Goal: Feedback & Contribution: Submit feedback/report problem

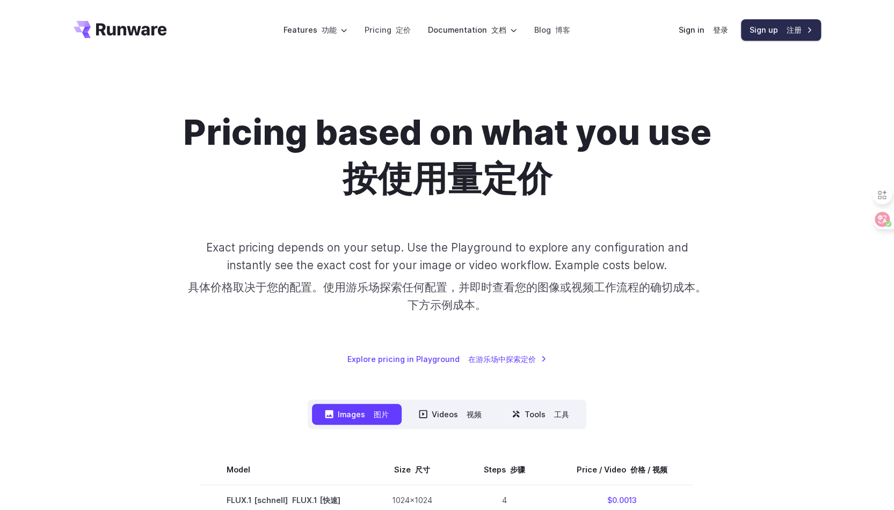
click at [784, 32] on font at bounding box center [784, 29] width 4 height 9
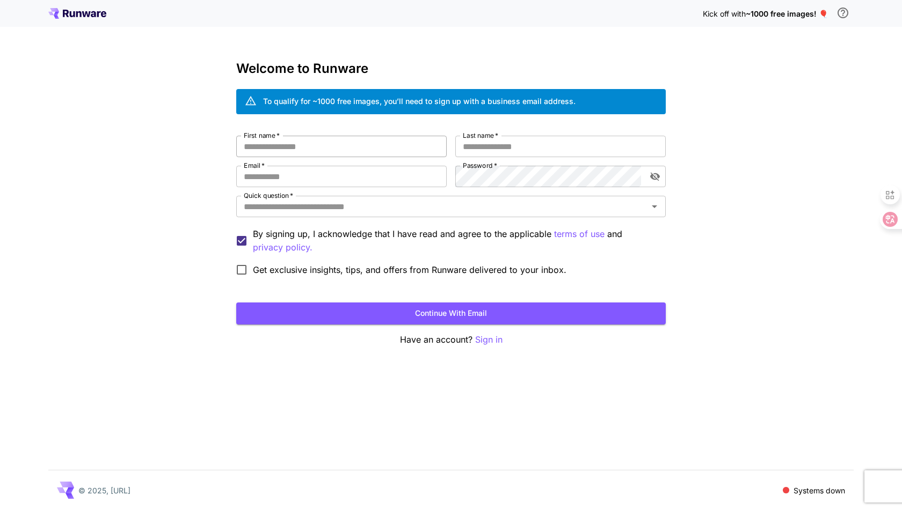
click at [312, 147] on input "First name   *" at bounding box center [341, 146] width 210 height 21
click at [891, 215] on div at bounding box center [886, 219] width 29 height 19
click at [351, 150] on input "First name   *" at bounding box center [341, 146] width 210 height 21
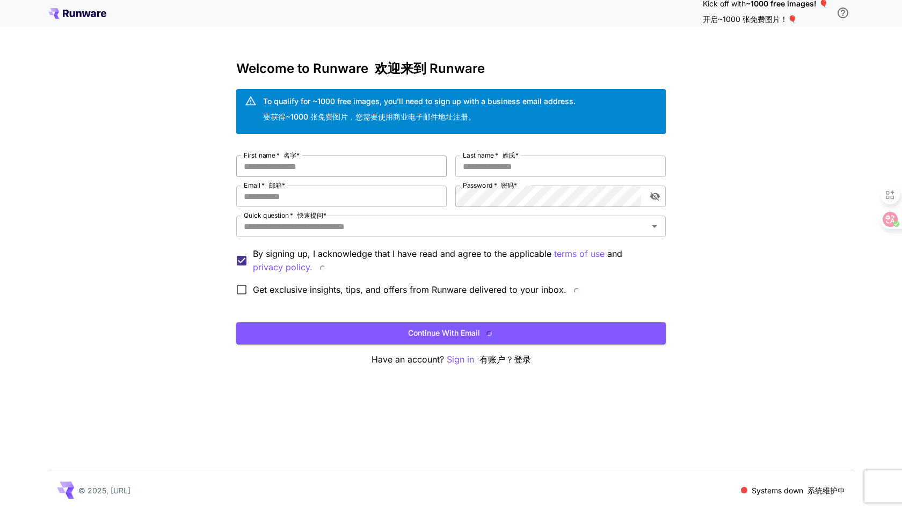
click at [357, 165] on input "First name   * 名字*" at bounding box center [341, 166] width 210 height 21
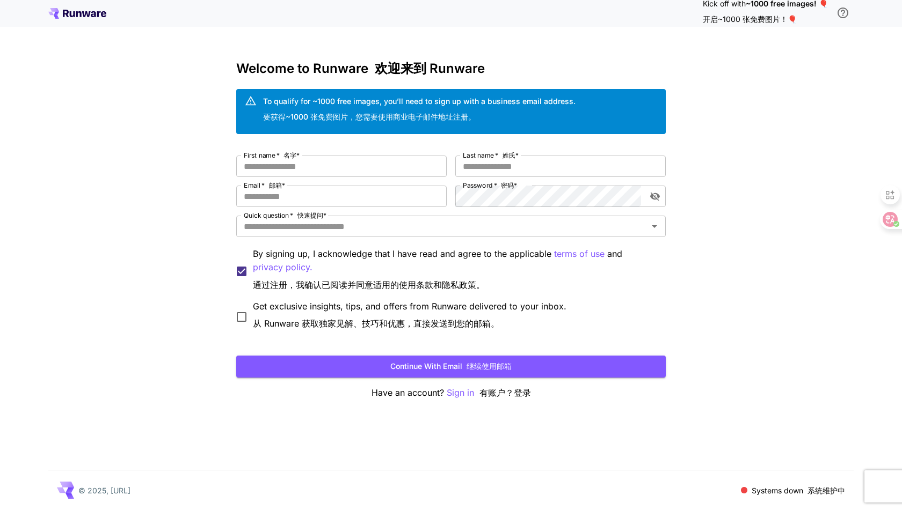
click at [373, 114] on font "要获得~1000 张免费图片，您需要使用商业电子邮件地址注册。" at bounding box center [369, 116] width 213 height 9
click at [312, 163] on input "First name   * 名字*" at bounding box center [341, 166] width 210 height 21
type input "****"
type input "***"
type input "**********"
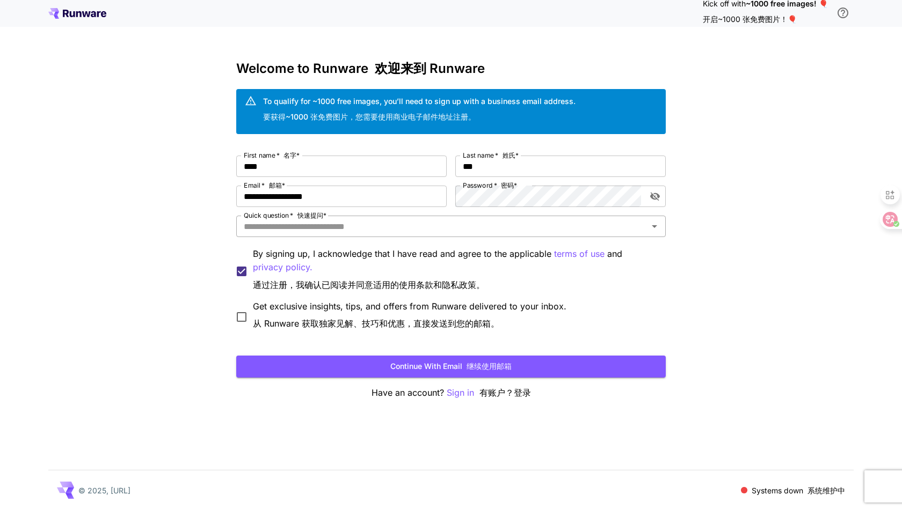
click at [649, 226] on icon "Open" at bounding box center [654, 226] width 13 height 13
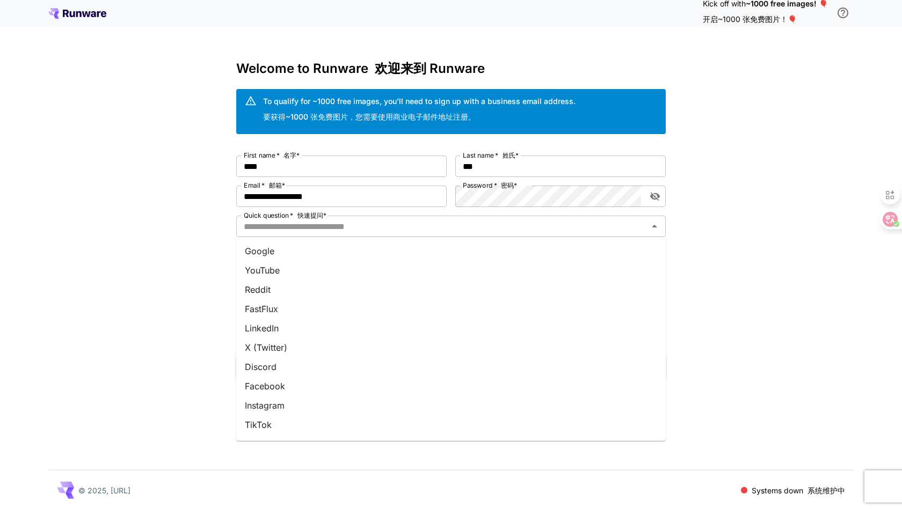
click at [312, 275] on li "YouTube" at bounding box center [450, 270] width 429 height 19
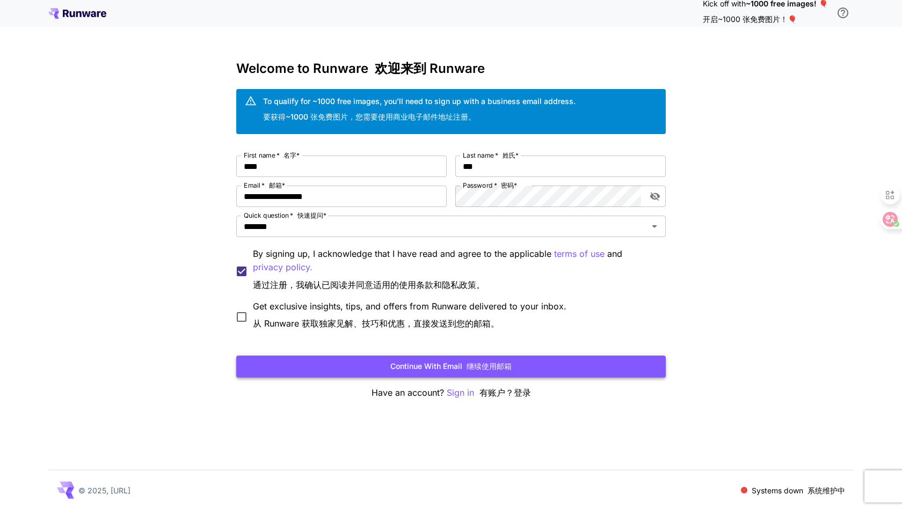
click at [348, 367] on button "Continue with email 继续使用邮箱" at bounding box center [450, 367] width 429 height 22
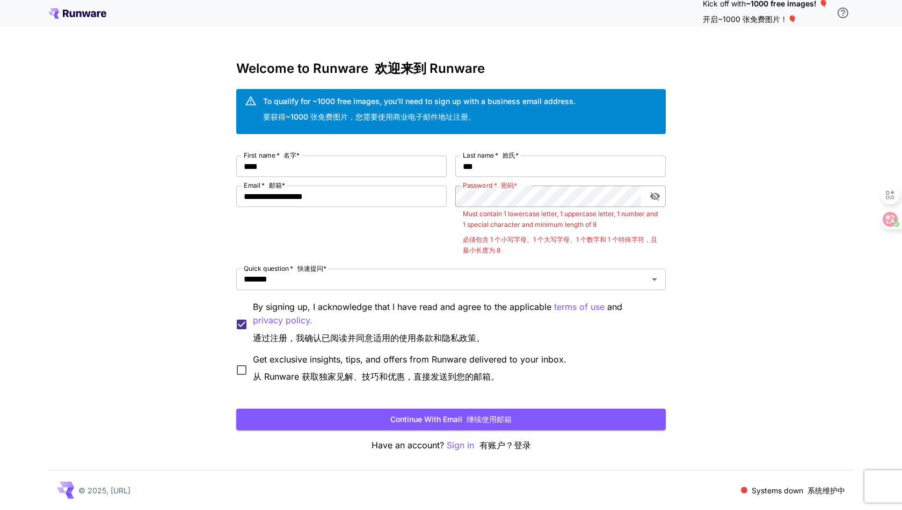
click at [653, 198] on icon "toggle password visibility" at bounding box center [655, 197] width 10 height 9
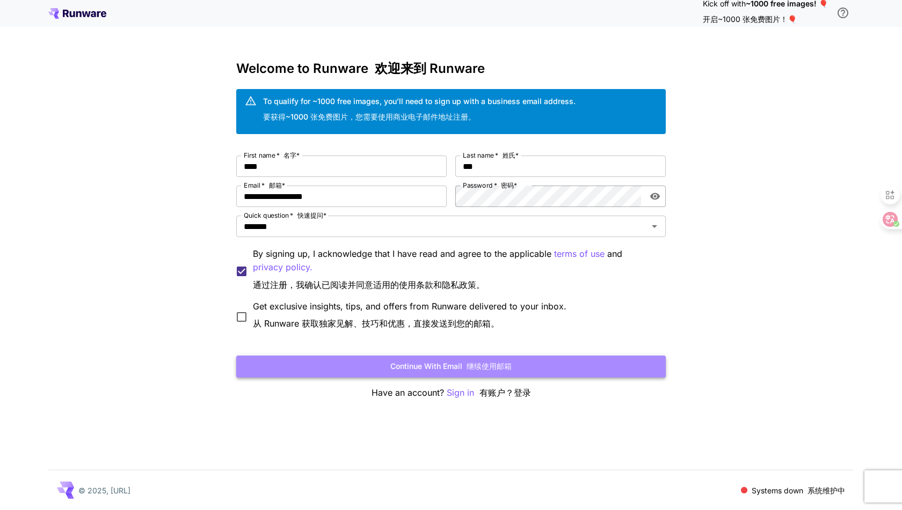
click at [502, 369] on font "继续使用邮箱" at bounding box center [488, 366] width 45 height 9
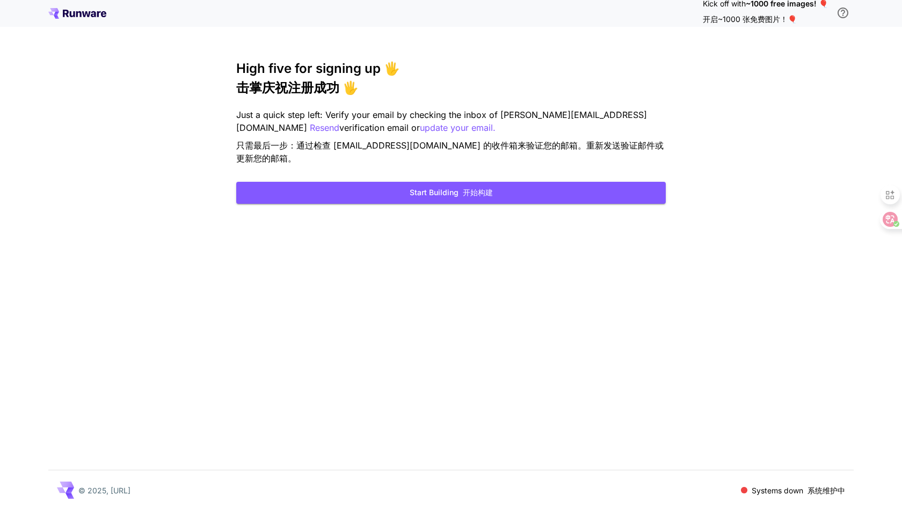
click at [724, 16] on font "开启~1000 张免费图片！🎈" at bounding box center [750, 18] width 94 height 9
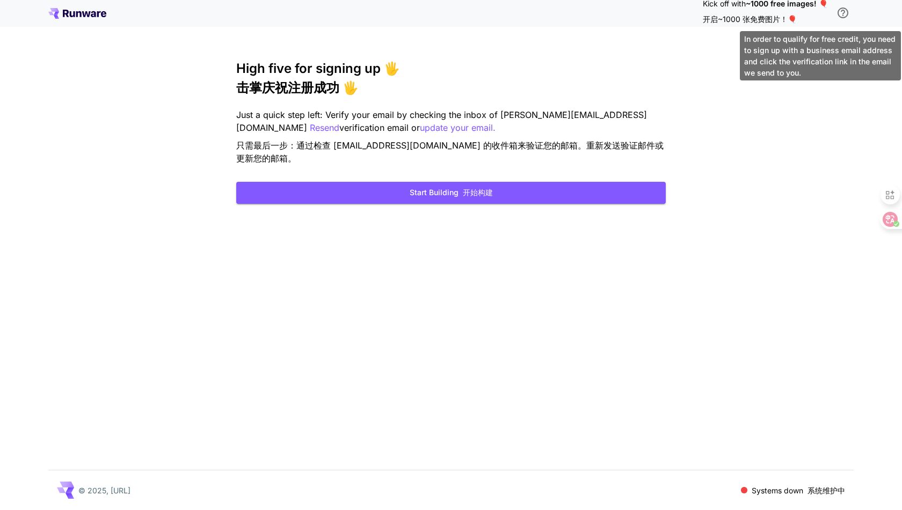
click at [845, 16] on icon "\a In order to qualify for free credit, you need to sign up with a business ema…" at bounding box center [842, 12] width 13 height 13
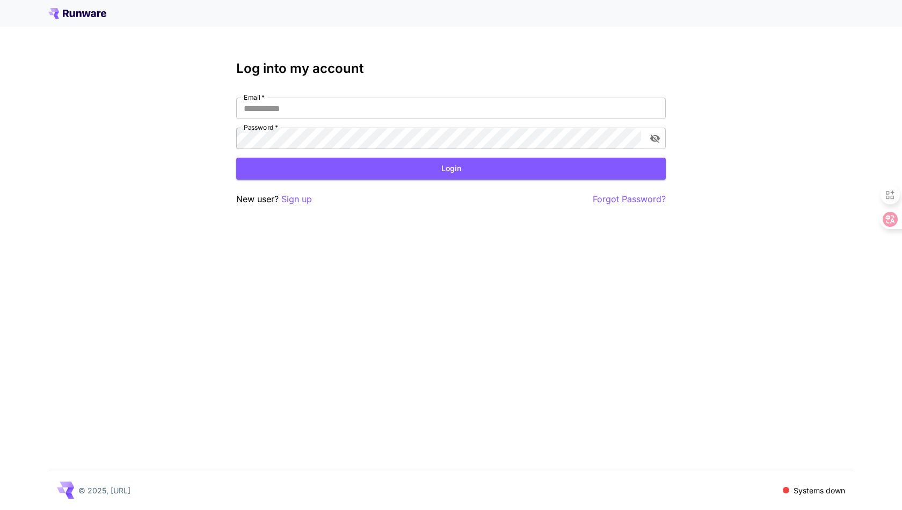
click at [81, 17] on icon at bounding box center [77, 13] width 58 height 11
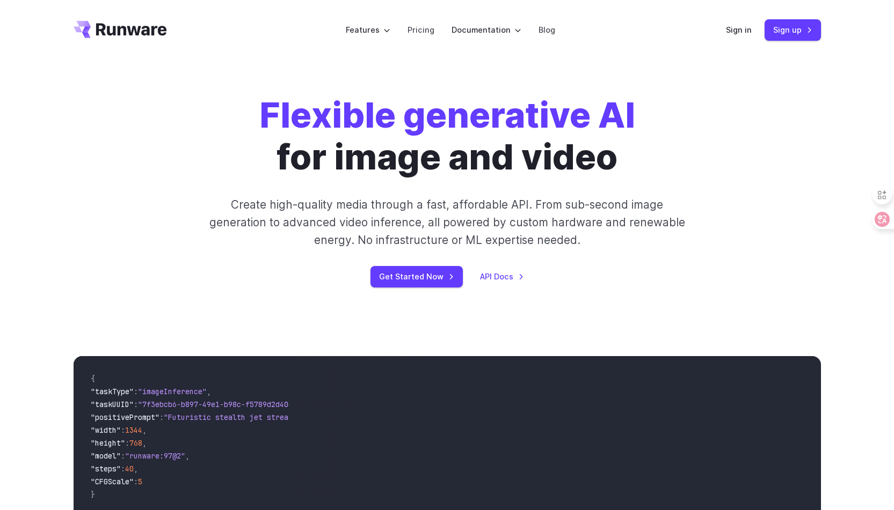
click at [424, 34] on link "Pricing" at bounding box center [420, 30] width 27 height 12
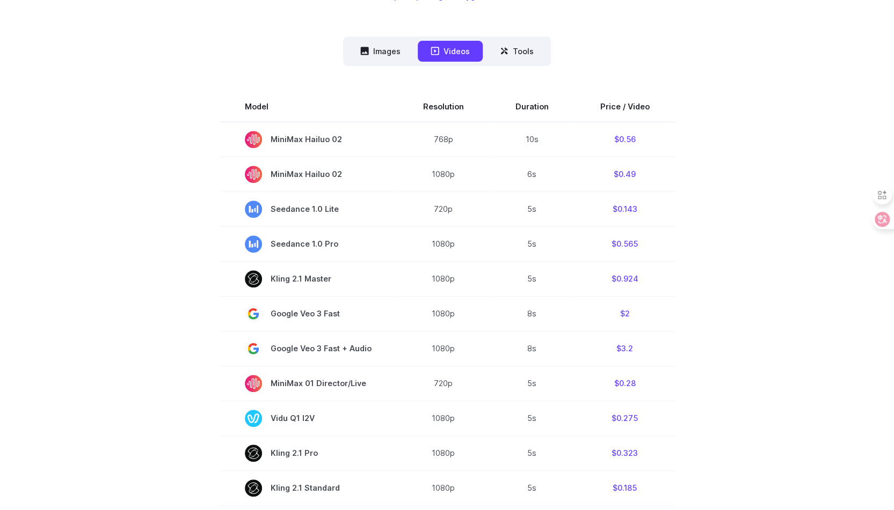
scroll to position [267, 0]
click at [378, 48] on button "Images" at bounding box center [380, 52] width 66 height 21
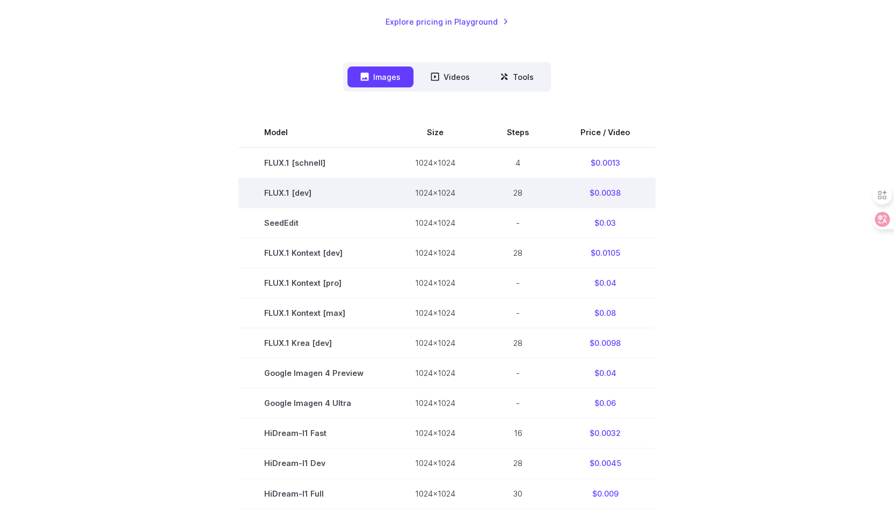
scroll to position [202, 0]
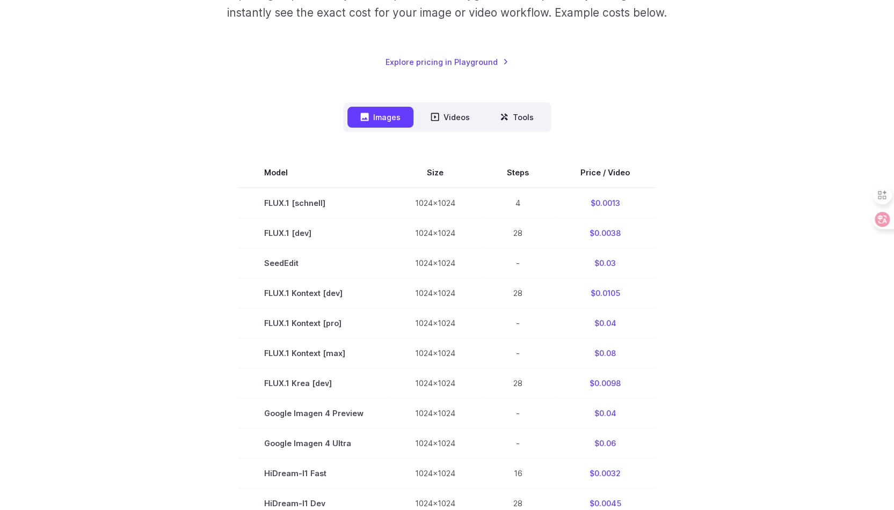
click at [714, 272] on section "Model Size Steps Price / Video FLUX.1 [schnell] 1024x1024 4 $0.0013 FLUX.1 [dev…" at bounding box center [447, 414] width 747 height 512
click at [722, 80] on div "Pricing based on what you use Exact pricing depends on your setup. Use the Play…" at bounding box center [447, 313] width 747 height 808
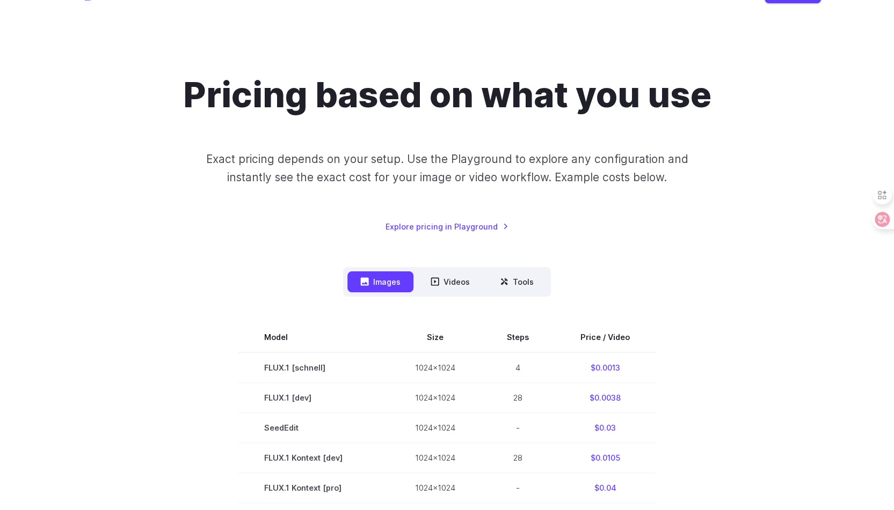
scroll to position [0, 0]
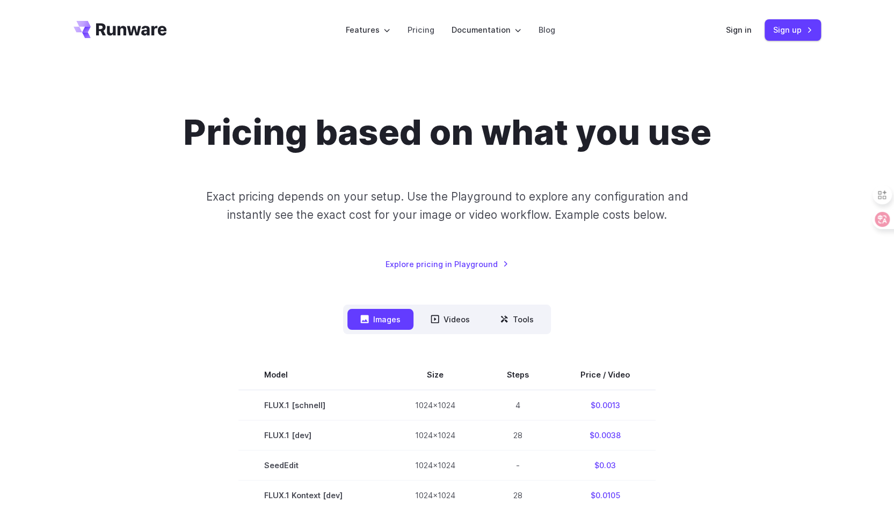
click at [134, 28] on icon "Go to /" at bounding box center [131, 29] width 71 height 12
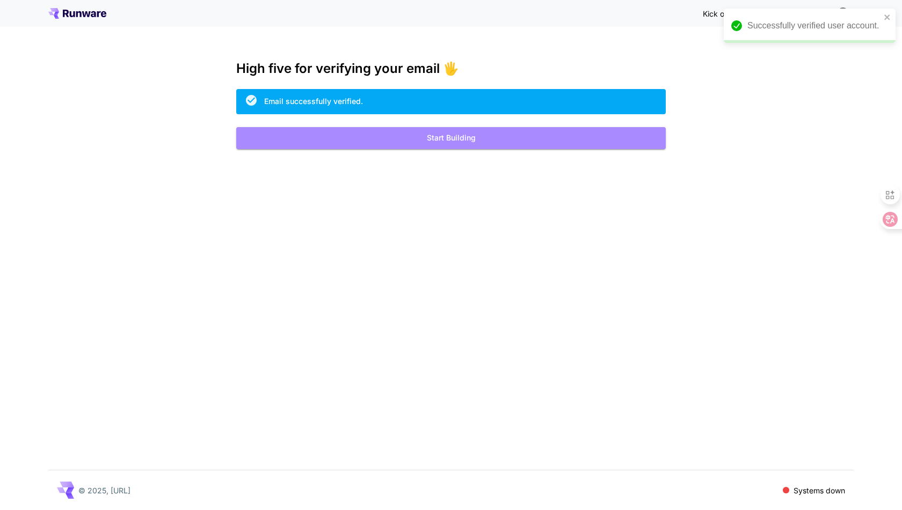
click at [487, 138] on button "Start Building" at bounding box center [450, 138] width 429 height 22
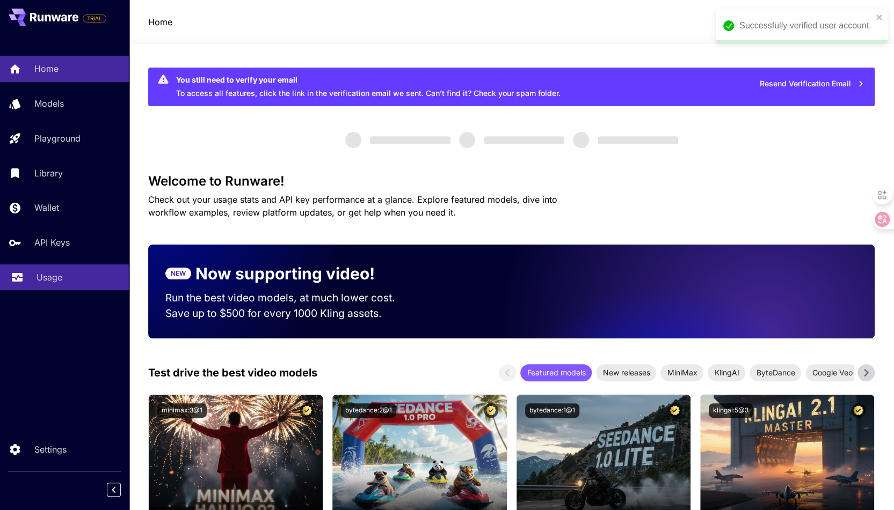
click at [64, 276] on div "Usage" at bounding box center [79, 277] width 84 height 13
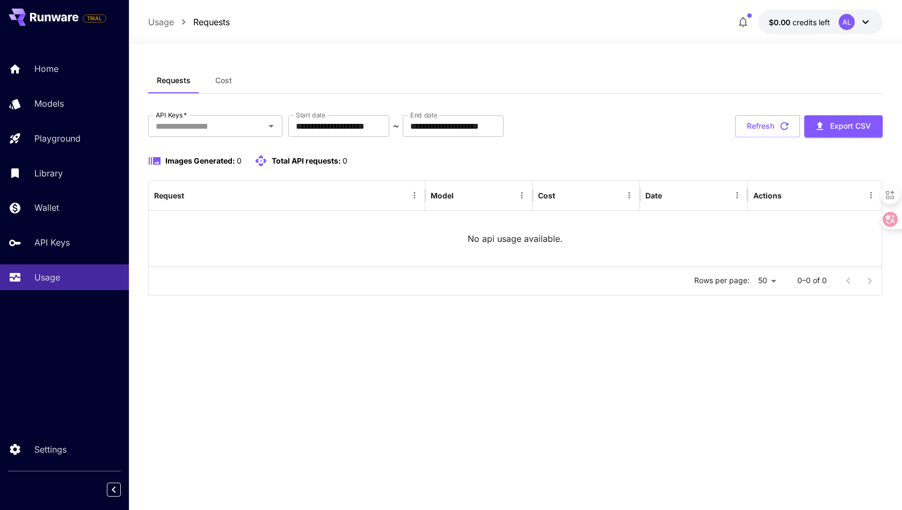
click at [842, 22] on div "AL" at bounding box center [846, 22] width 16 height 16
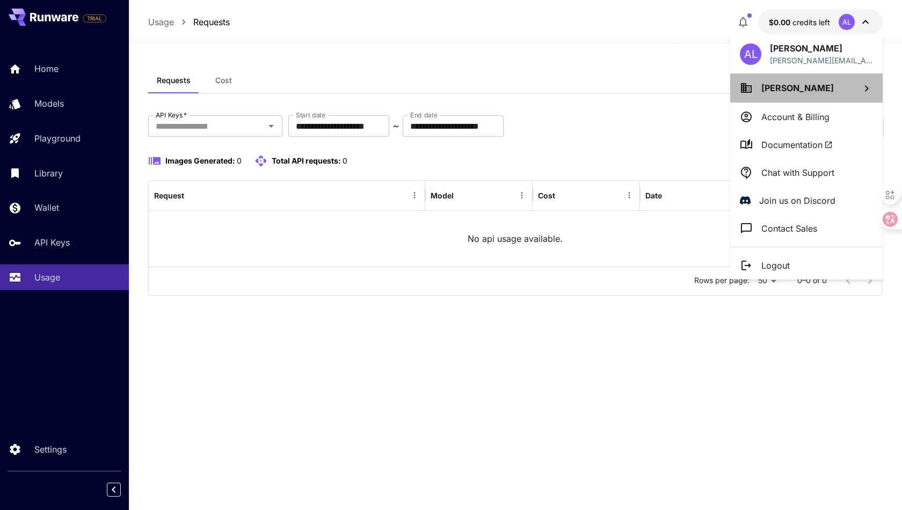
click at [788, 95] on li "[PERSON_NAME]" at bounding box center [806, 88] width 152 height 29
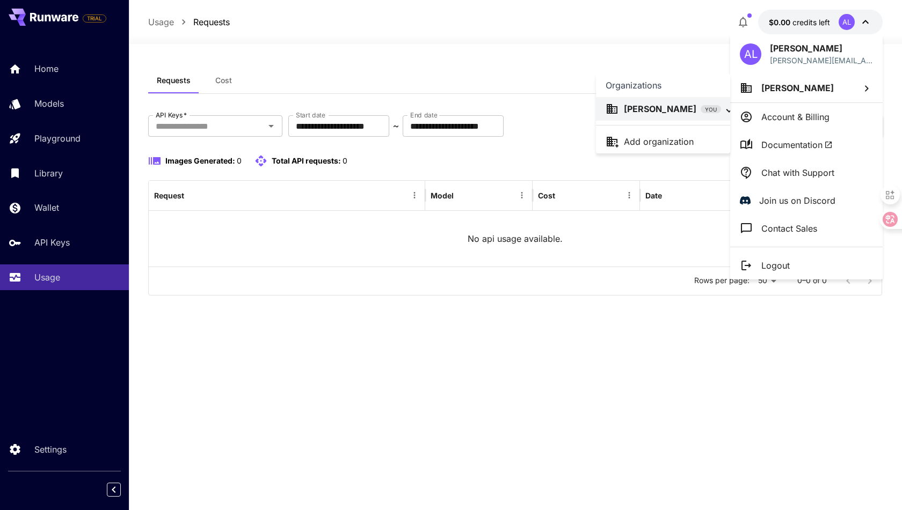
click at [456, 335] on div at bounding box center [451, 255] width 902 height 510
click at [59, 243] on div at bounding box center [451, 255] width 902 height 510
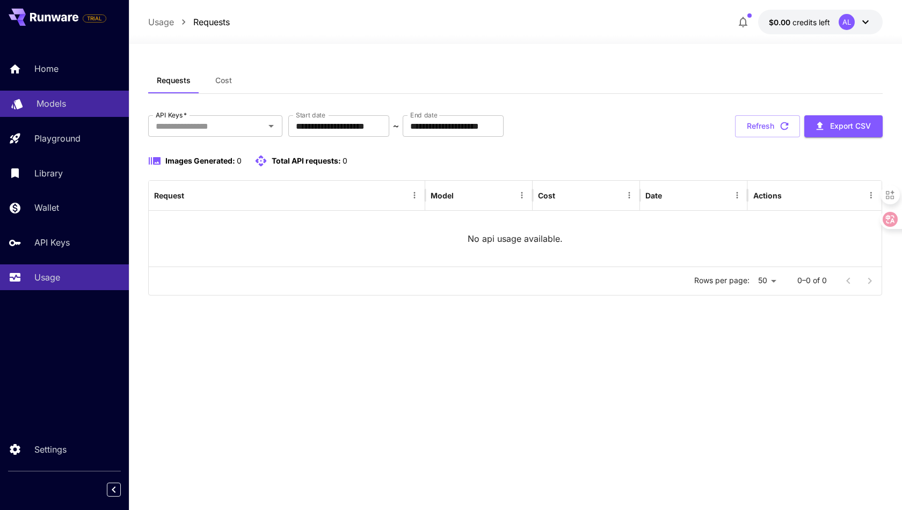
click at [58, 107] on p "Models" at bounding box center [52, 103] width 30 height 13
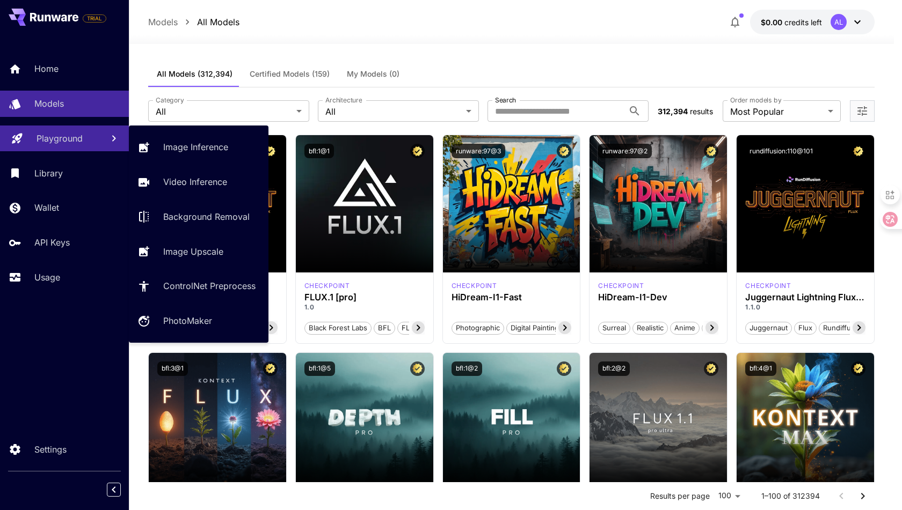
click at [59, 145] on link "Playground" at bounding box center [64, 139] width 129 height 26
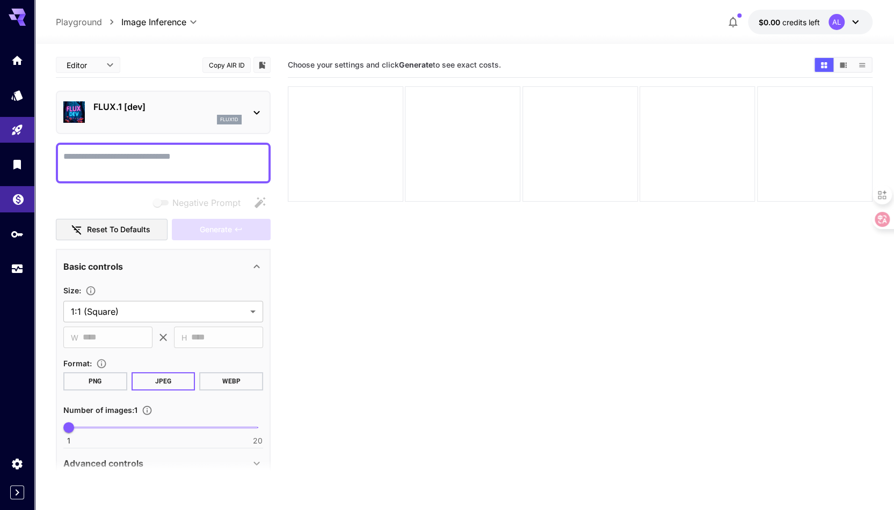
click at [10, 197] on link at bounding box center [17, 199] width 34 height 26
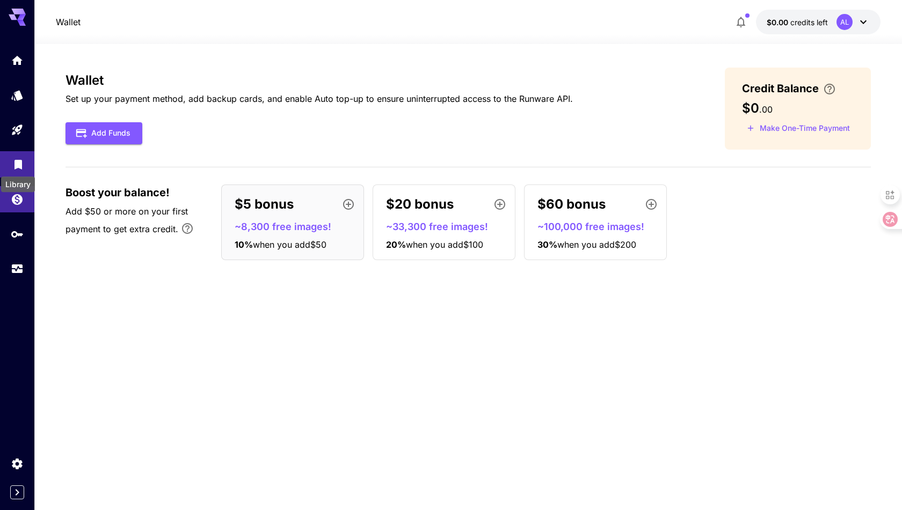
click at [15, 162] on icon "Library" at bounding box center [18, 162] width 8 height 10
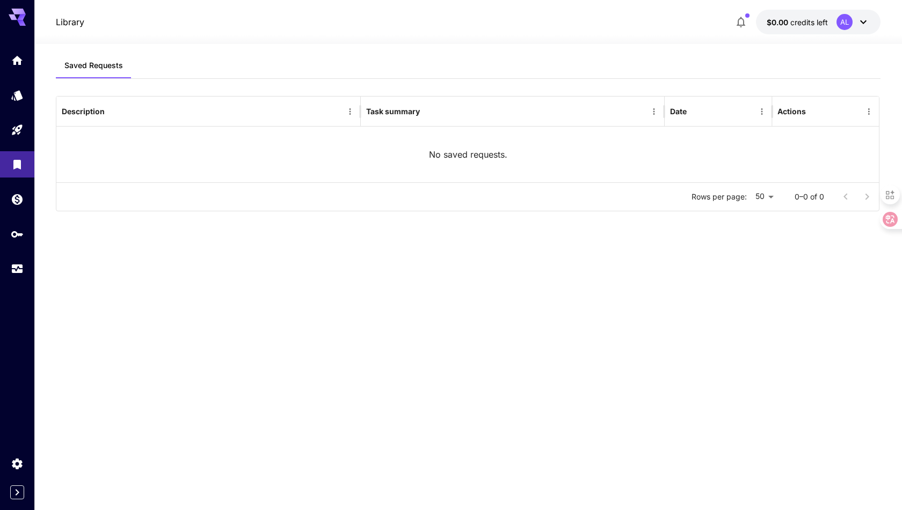
click at [747, 19] on button "button" at bounding box center [740, 21] width 21 height 21
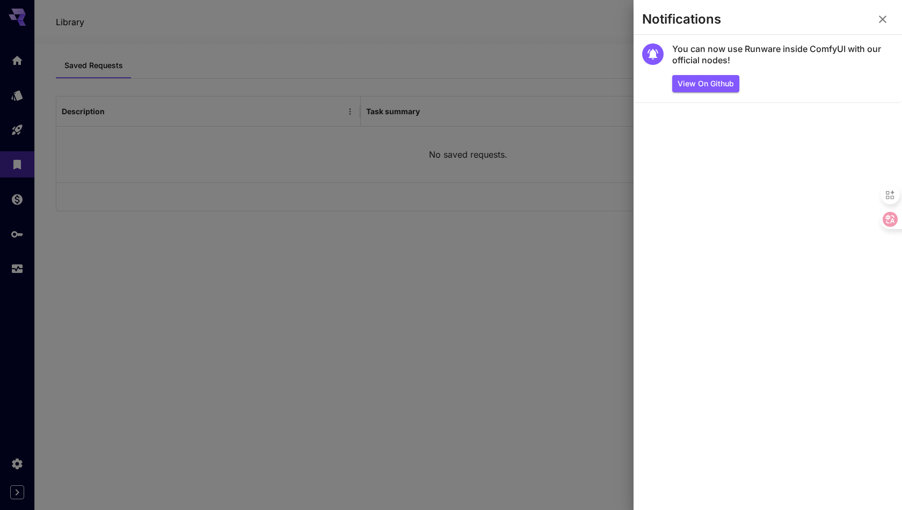
click at [488, 235] on div at bounding box center [451, 255] width 902 height 510
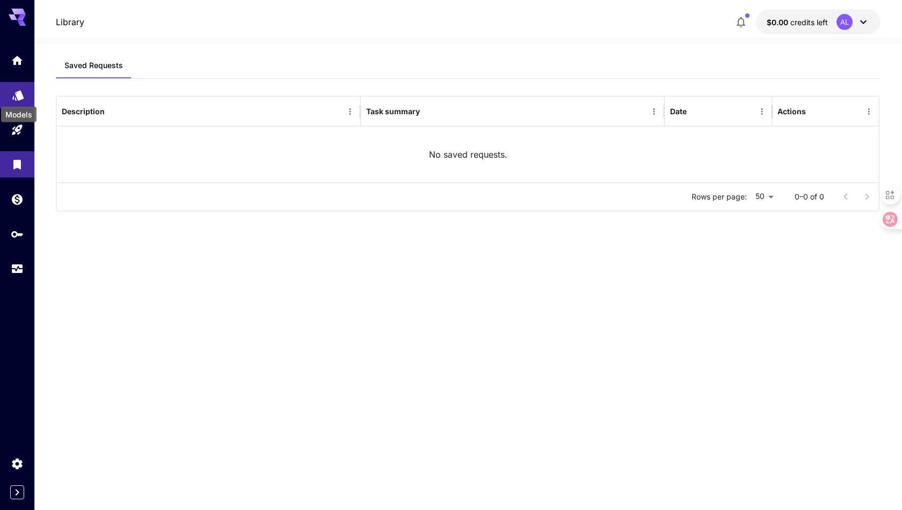
click at [20, 96] on icon "Models" at bounding box center [17, 92] width 11 height 10
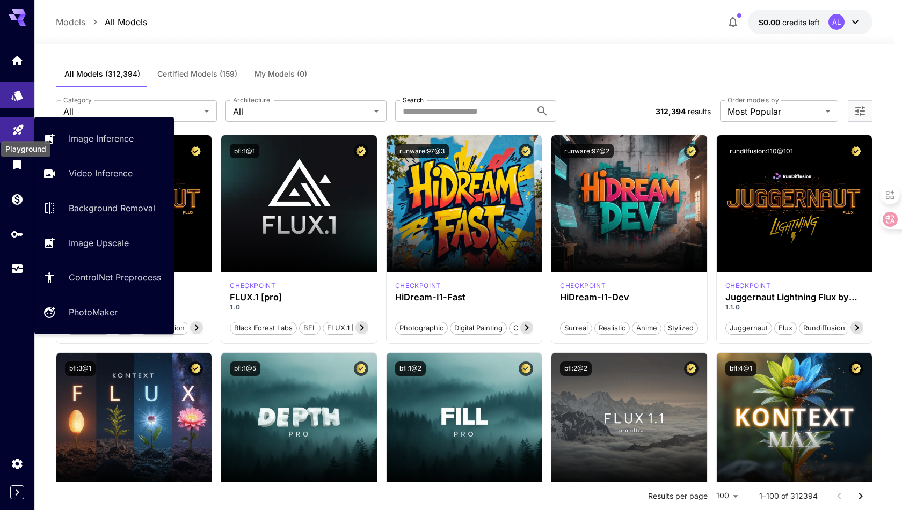
click at [20, 128] on icon "Playground" at bounding box center [18, 130] width 10 height 10
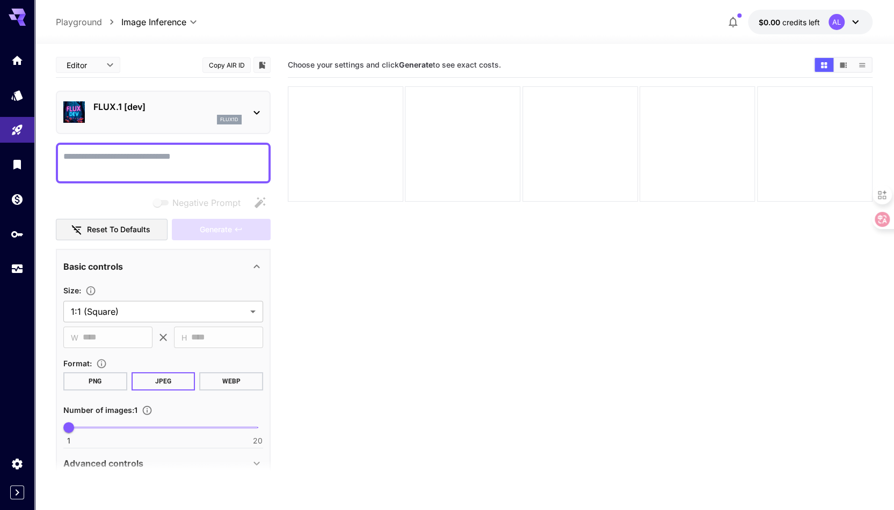
click at [442, 269] on section "Choose your settings and click Generate to see exact costs." at bounding box center [580, 308] width 585 height 510
click at [194, 163] on textarea "Negative Prompt" at bounding box center [163, 163] width 200 height 26
type textarea "*"
click at [131, 163] on textarea "Negative Prompt" at bounding box center [163, 163] width 200 height 26
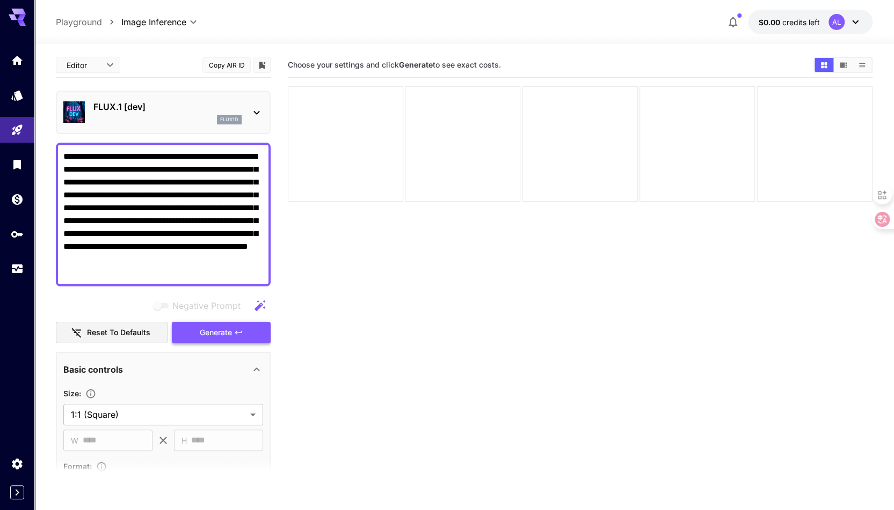
type textarea "**********"
click at [216, 337] on span "Generate" at bounding box center [216, 332] width 32 height 13
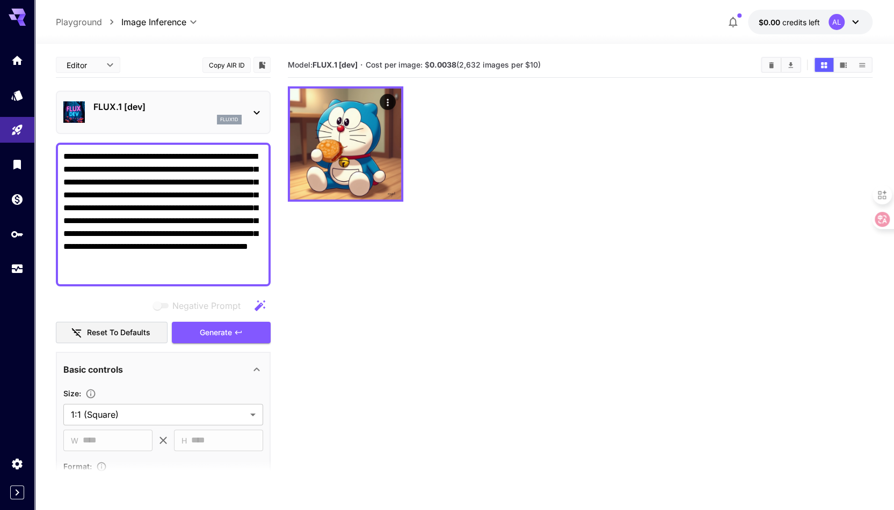
click at [194, 110] on p "FLUX.1 [dev]" at bounding box center [167, 106] width 148 height 13
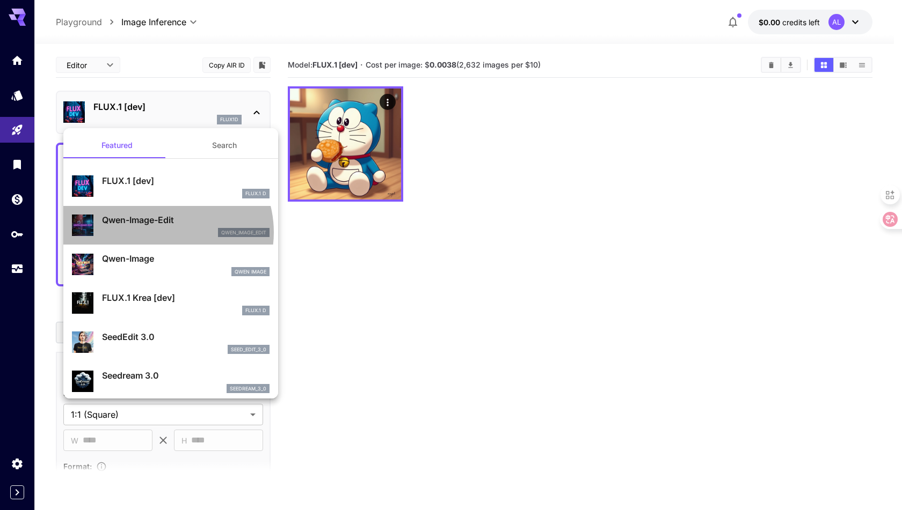
click at [164, 232] on div "qwen_image_edit" at bounding box center [185, 233] width 167 height 10
type input "*"
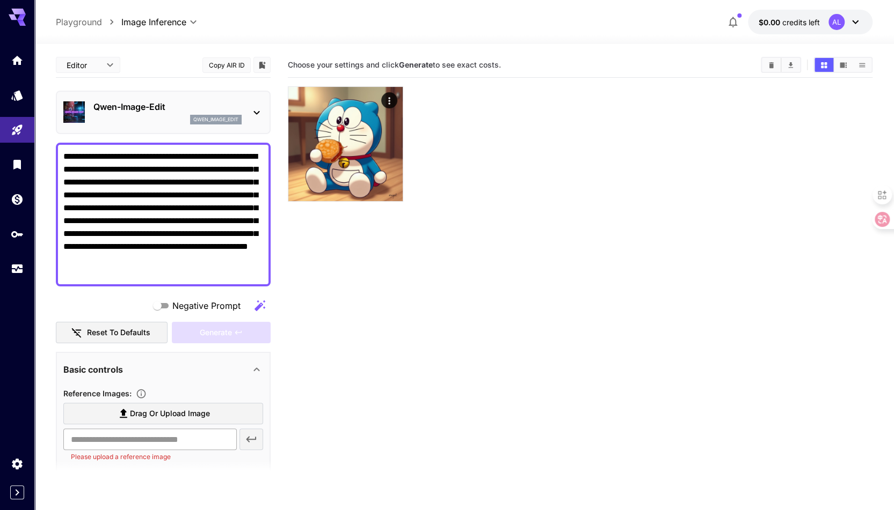
click at [214, 443] on input "text" at bounding box center [149, 439] width 173 height 21
click at [132, 121] on div "qwen_image_edit" at bounding box center [167, 120] width 148 height 10
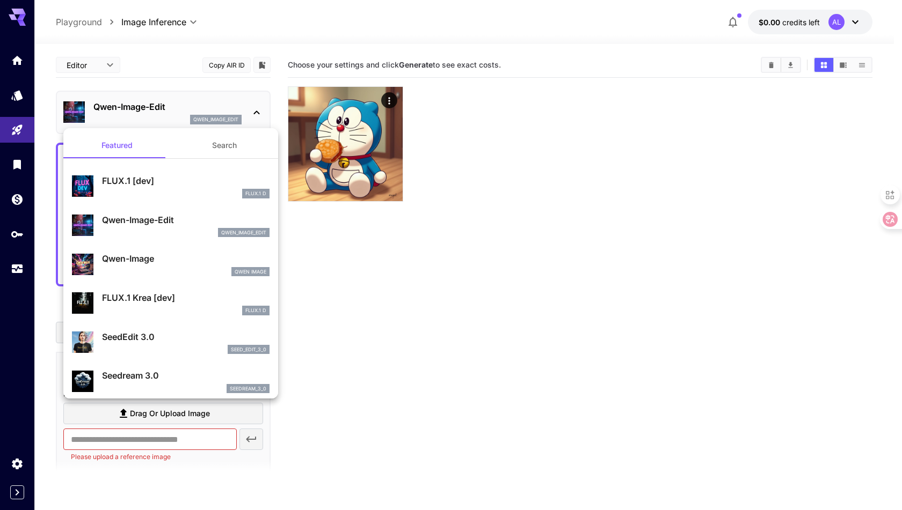
click at [153, 265] on p "Qwen-Image" at bounding box center [185, 258] width 167 height 13
type input "**"
type input "***"
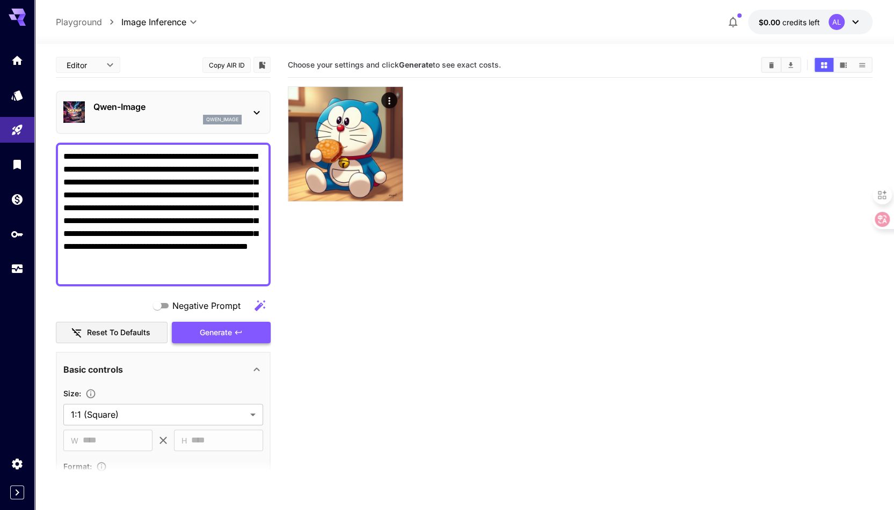
click at [216, 335] on span "Generate" at bounding box center [216, 332] width 32 height 13
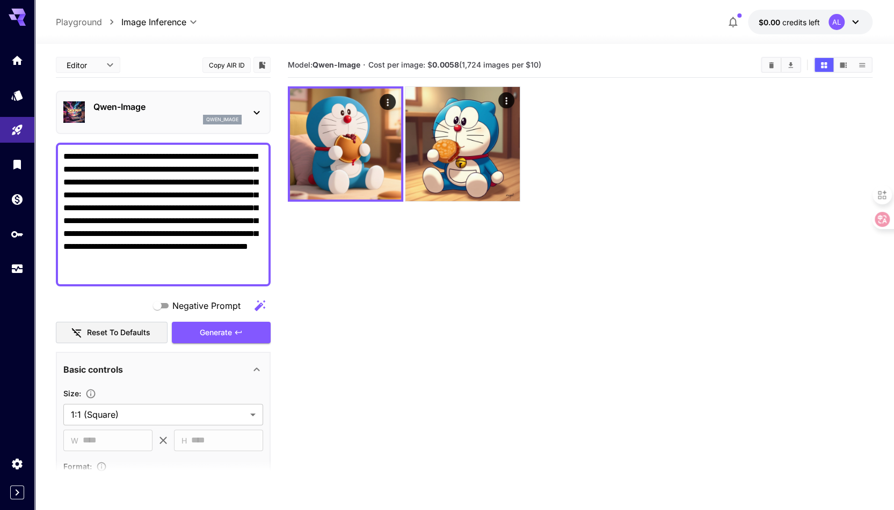
click at [253, 113] on icon at bounding box center [256, 112] width 13 height 13
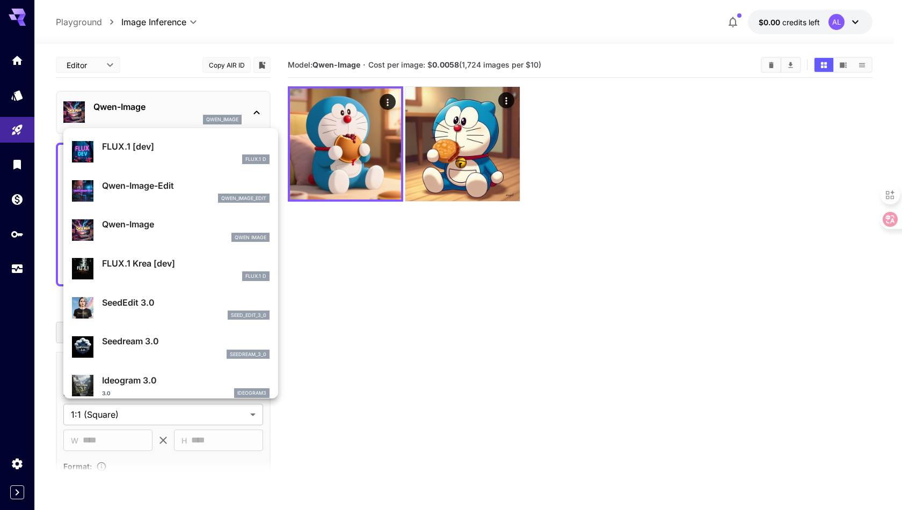
scroll to position [54, 0]
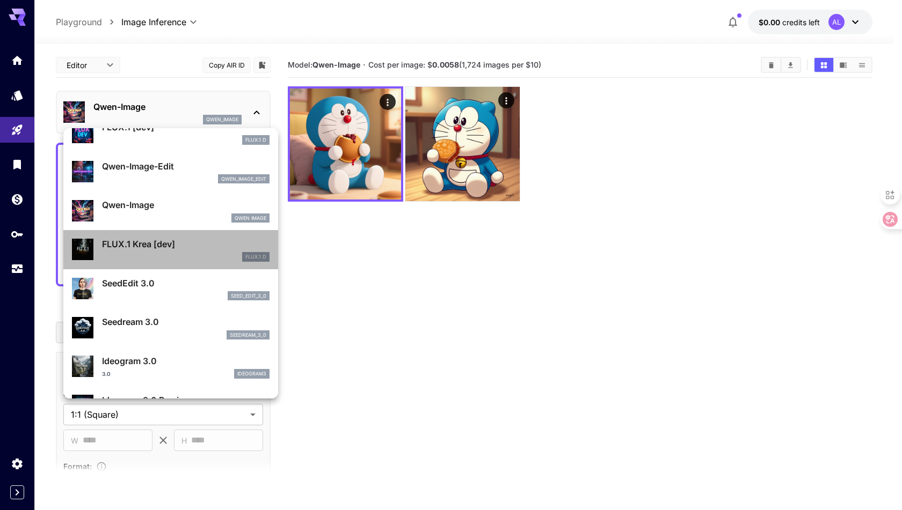
click at [173, 258] on div "FLUX.1 D" at bounding box center [185, 257] width 167 height 10
type input "**"
type input "***"
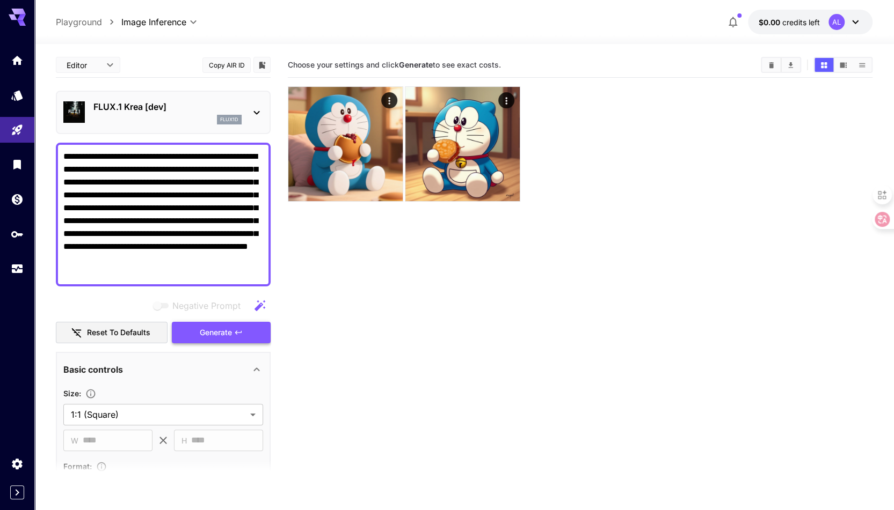
click at [219, 332] on span "Generate" at bounding box center [216, 332] width 32 height 13
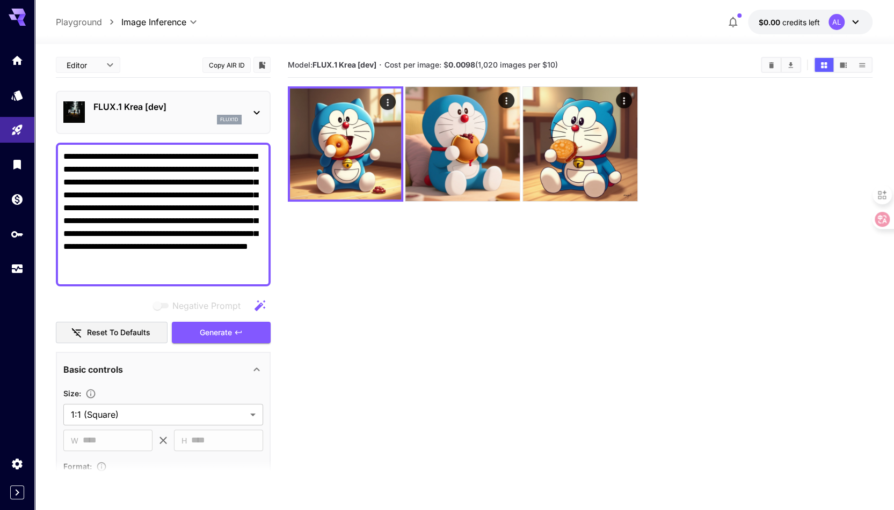
click at [253, 112] on icon at bounding box center [256, 112] width 13 height 13
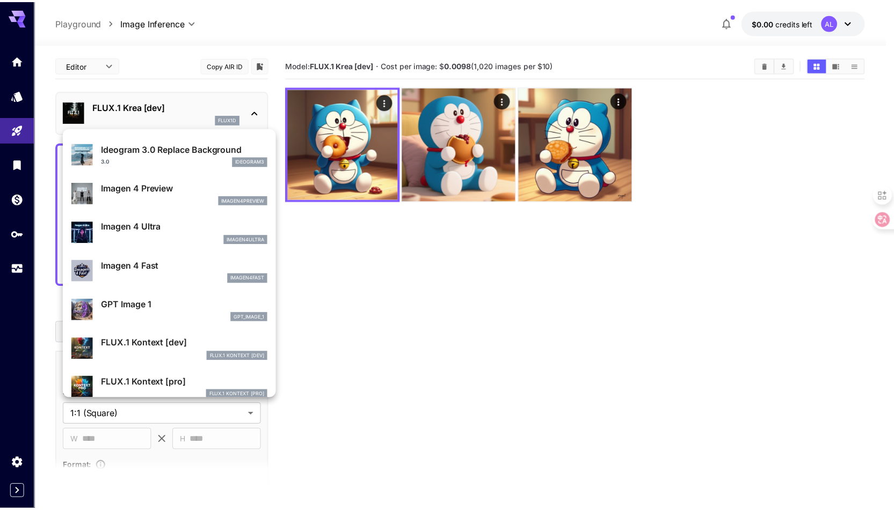
scroll to position [432, 0]
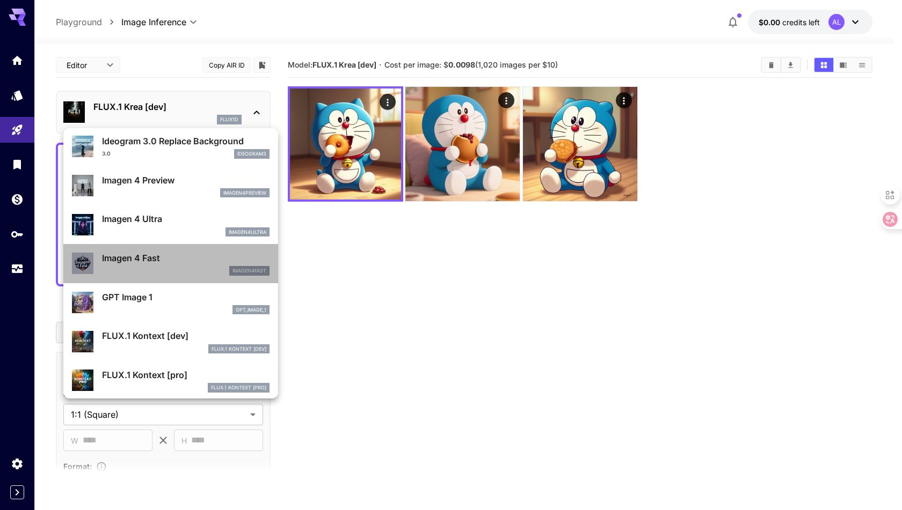
click at [174, 269] on div "imagen4fast" at bounding box center [185, 271] width 167 height 10
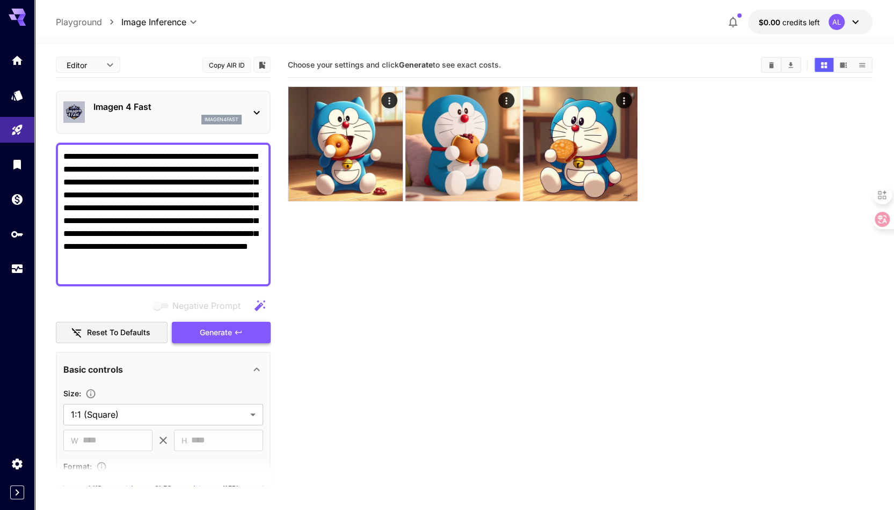
click at [229, 336] on span "Generate" at bounding box center [216, 332] width 32 height 13
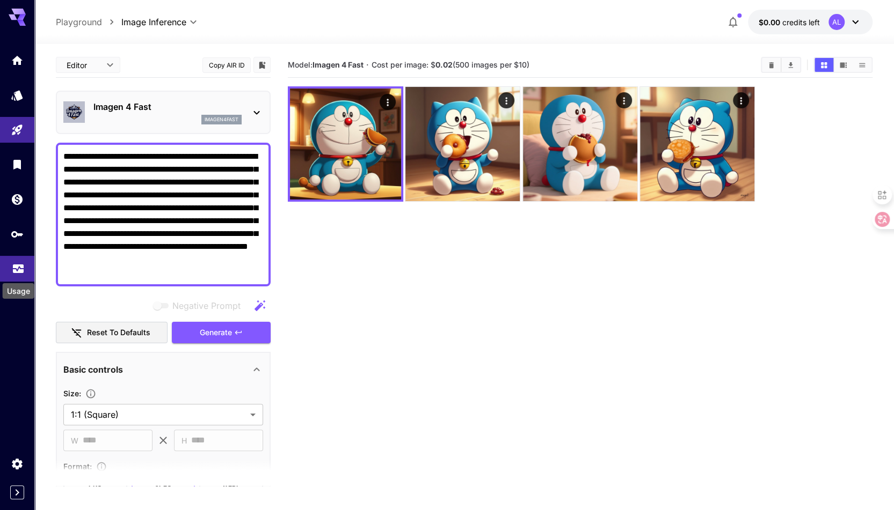
click at [21, 274] on link at bounding box center [17, 269] width 34 height 26
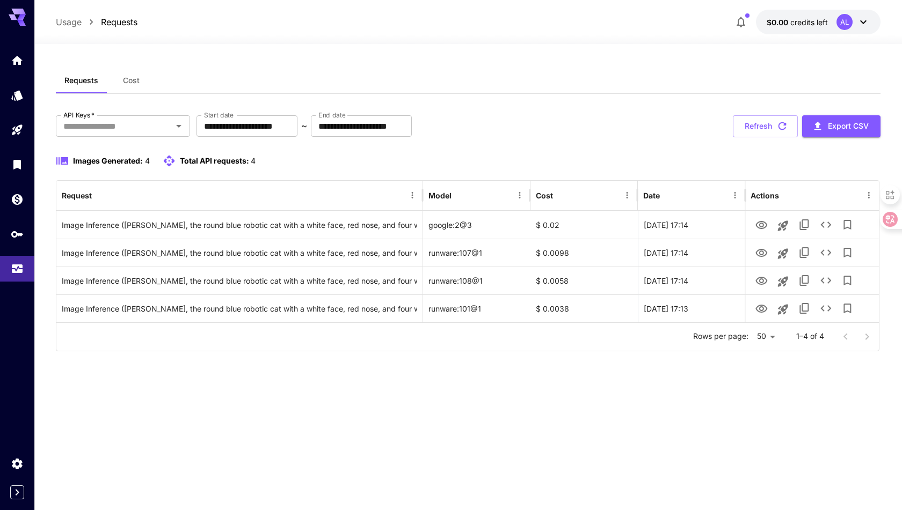
click at [133, 345] on div "Rows per page: 50 ** 1–4 of 4" at bounding box center [467, 337] width 822 height 28
click at [10, 190] on link at bounding box center [17, 199] width 34 height 26
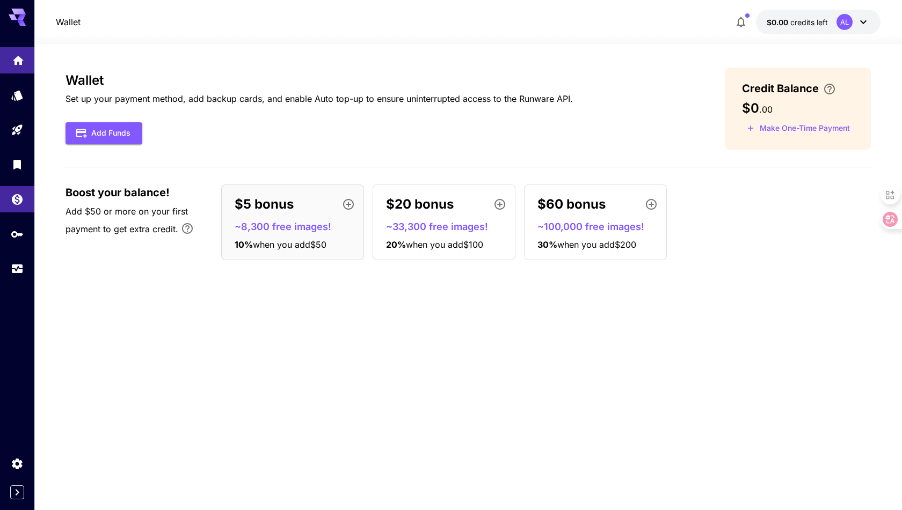
click at [10, 61] on link at bounding box center [17, 60] width 34 height 26
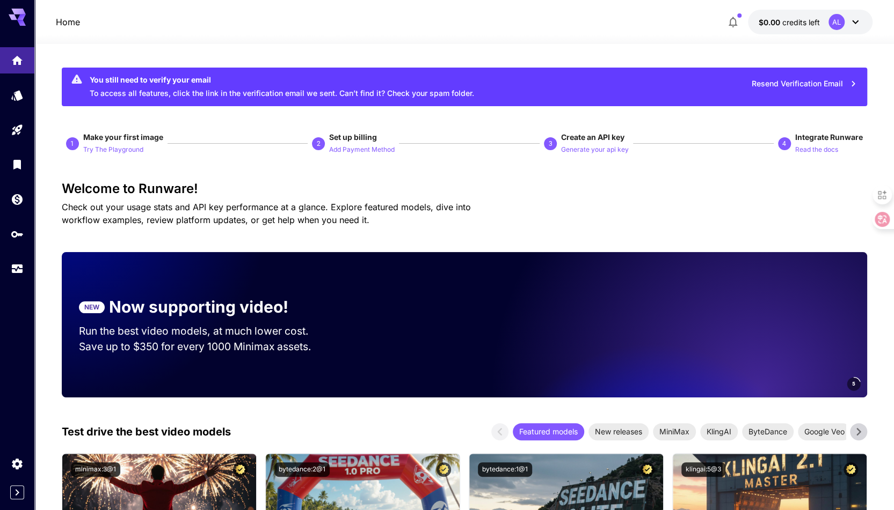
click at [785, 81] on button "Resend Verification Email" at bounding box center [804, 84] width 117 height 22
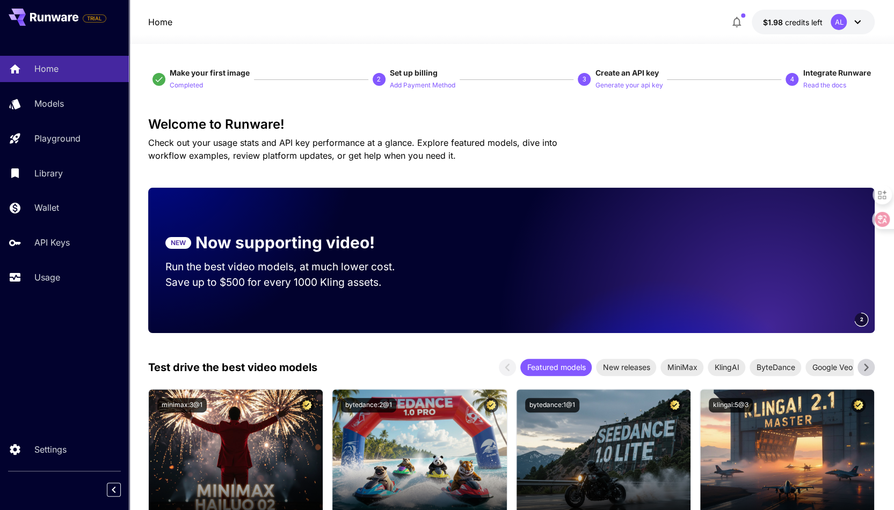
click at [861, 19] on icon at bounding box center [857, 22] width 13 height 13
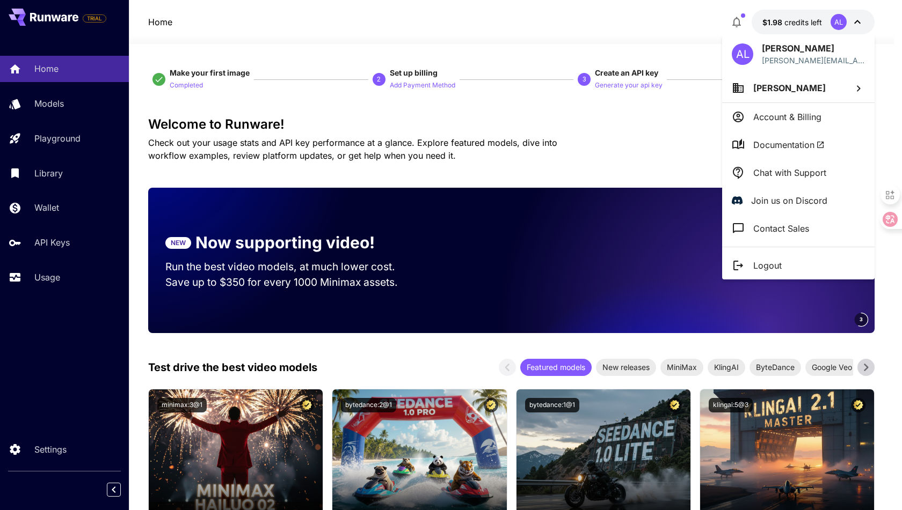
click at [659, 144] on div at bounding box center [451, 255] width 902 height 510
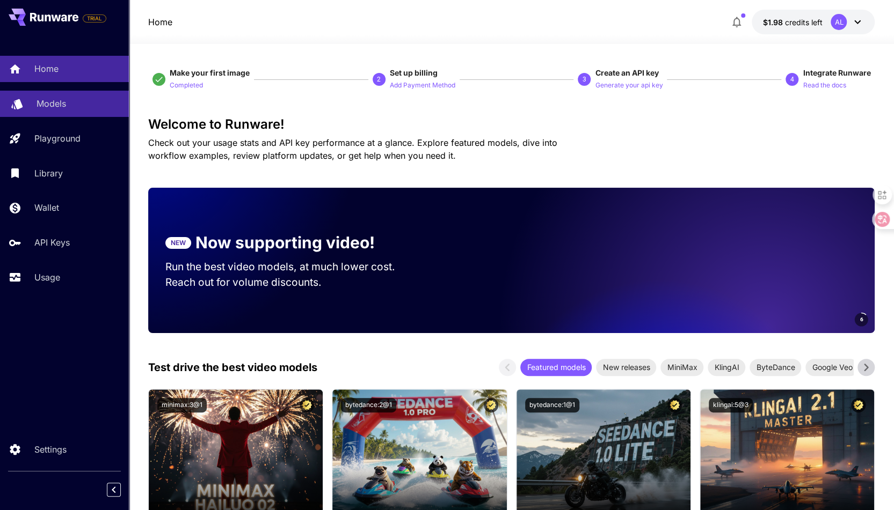
click at [46, 111] on link "Models" at bounding box center [64, 104] width 129 height 26
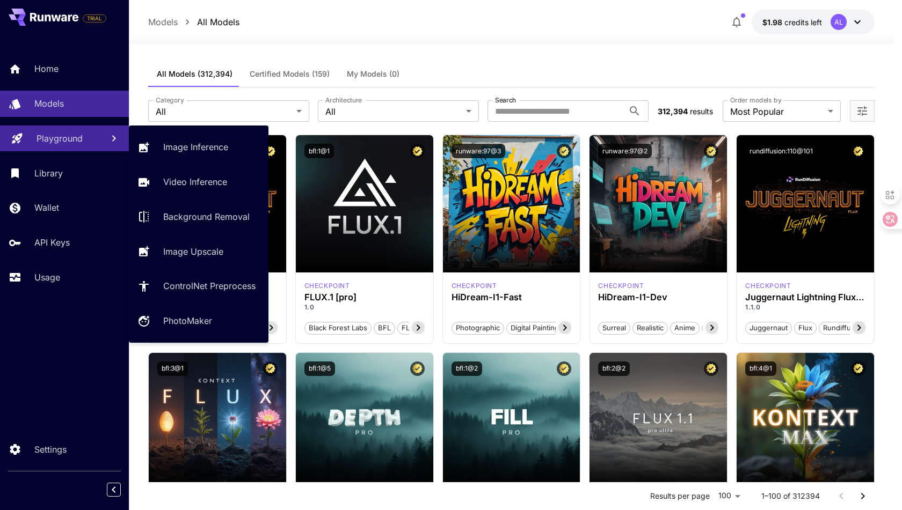
click at [68, 136] on p "Playground" at bounding box center [60, 138] width 46 height 13
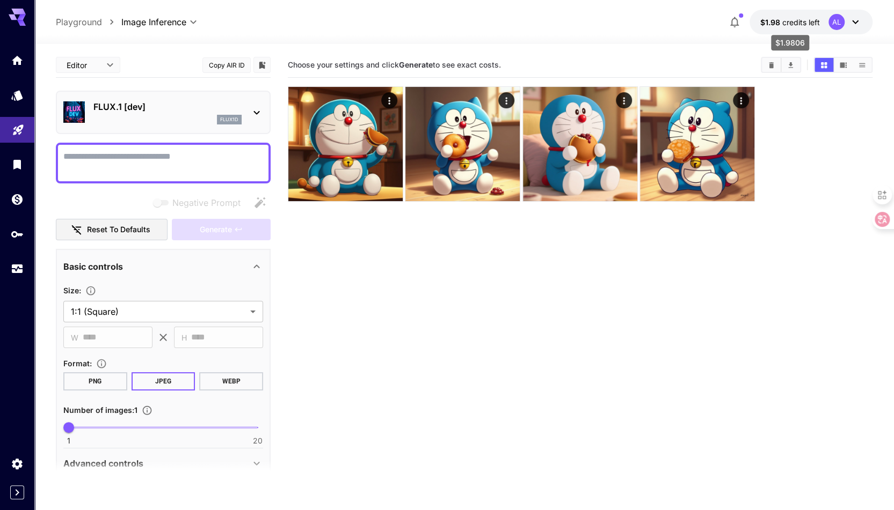
click at [807, 18] on span "credits left" at bounding box center [801, 22] width 38 height 9
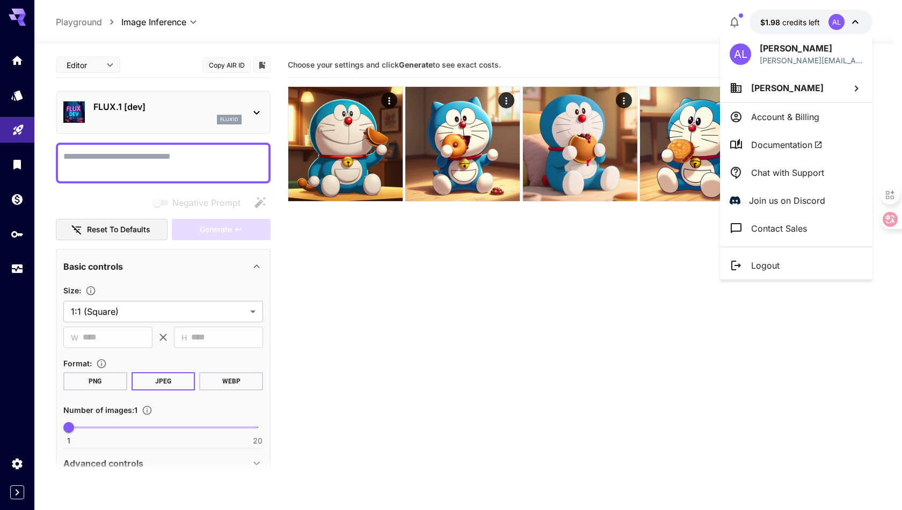
click at [777, 124] on li "Account & Billing" at bounding box center [796, 117] width 152 height 28
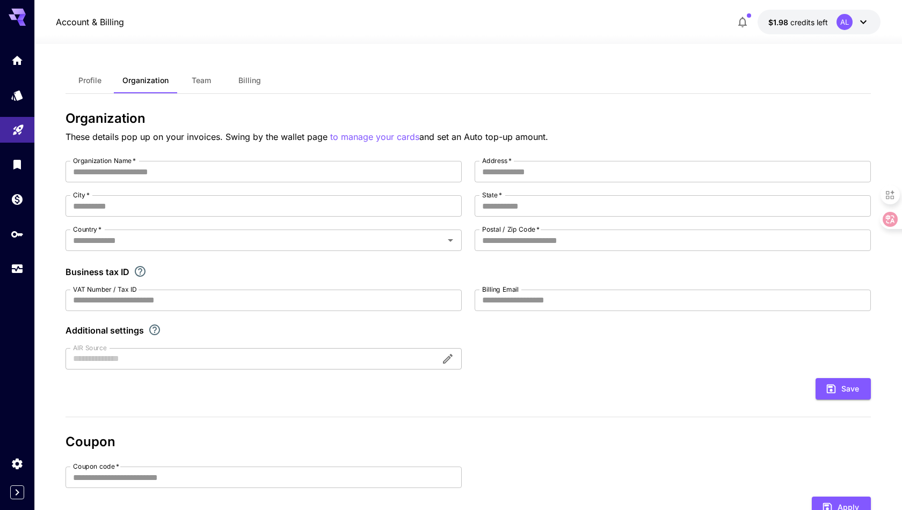
type input "********"
type input "**********"
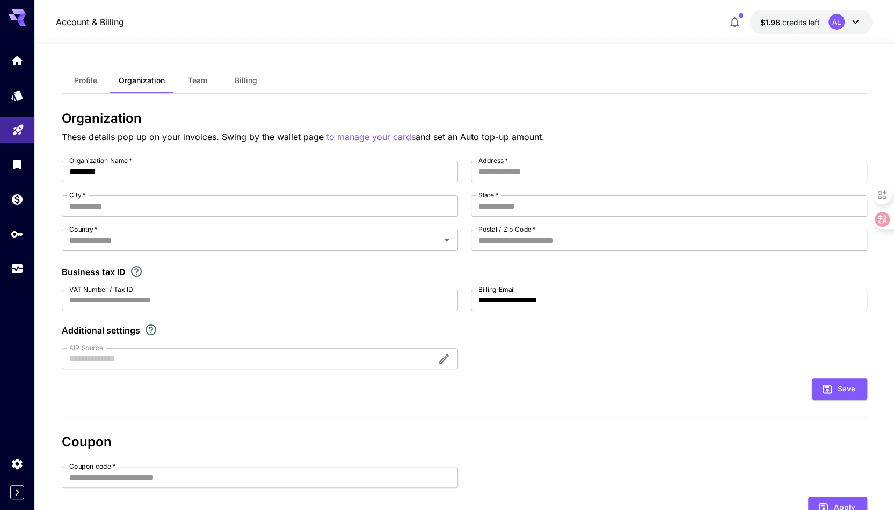
click at [69, 79] on button "Profile" at bounding box center [86, 81] width 48 height 26
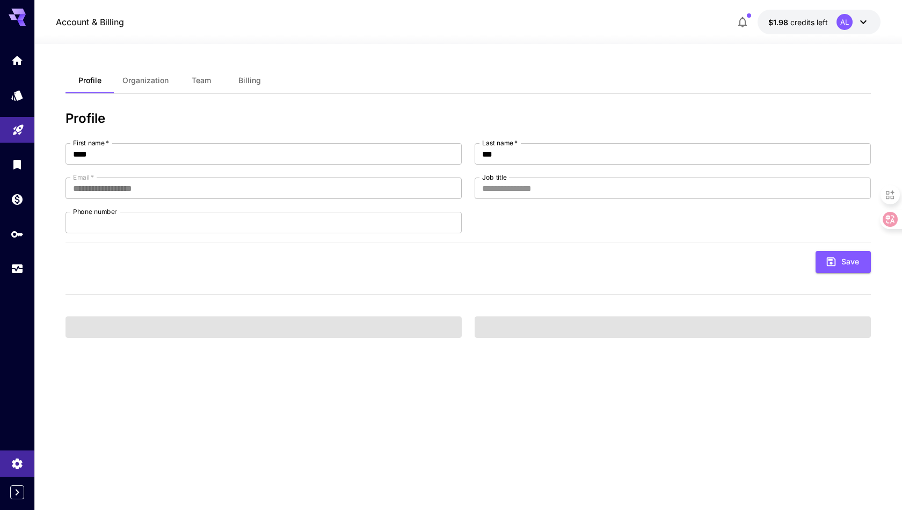
click at [189, 76] on button "Team" at bounding box center [201, 81] width 48 height 26
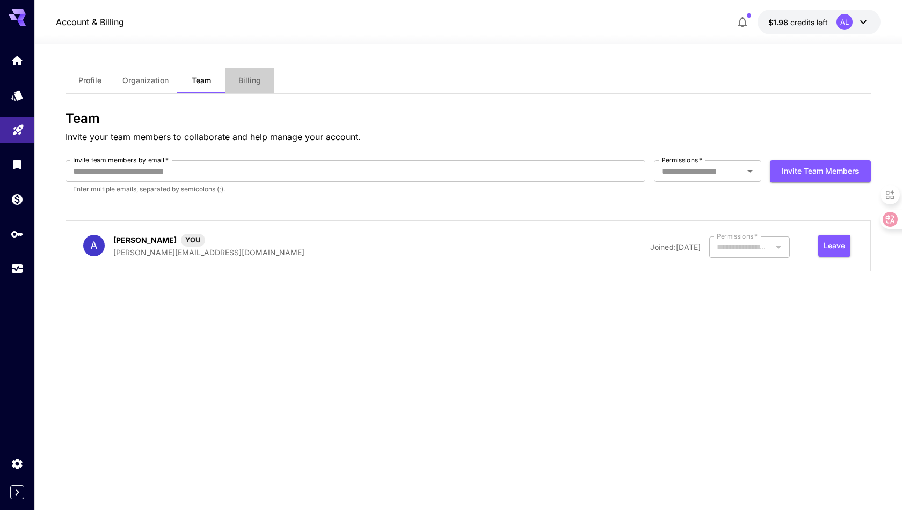
click at [242, 77] on span "Billing" at bounding box center [249, 81] width 23 height 10
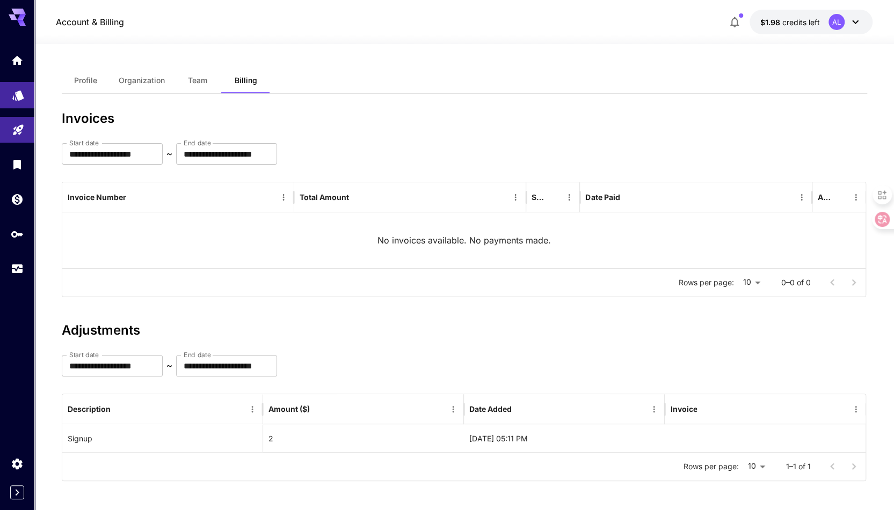
click at [16, 90] on icon "Models" at bounding box center [18, 92] width 13 height 13
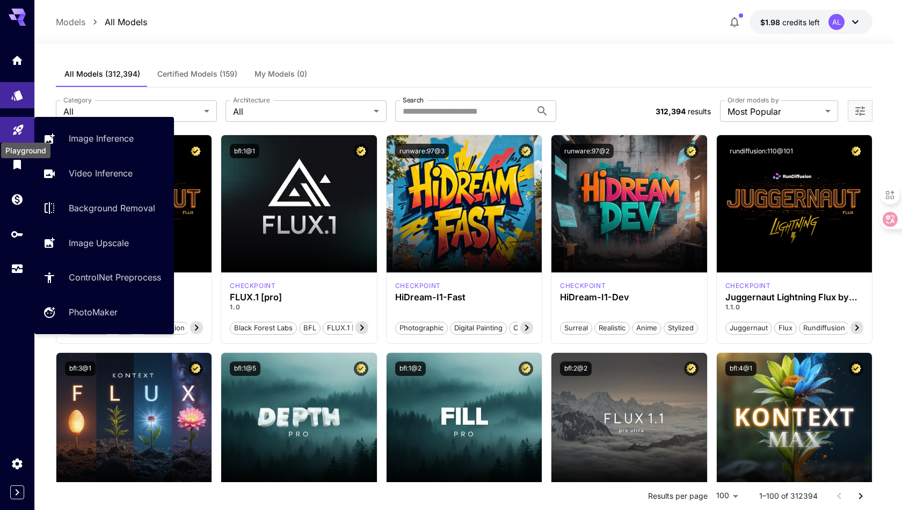
click at [17, 132] on icon "Playground" at bounding box center [18, 126] width 13 height 13
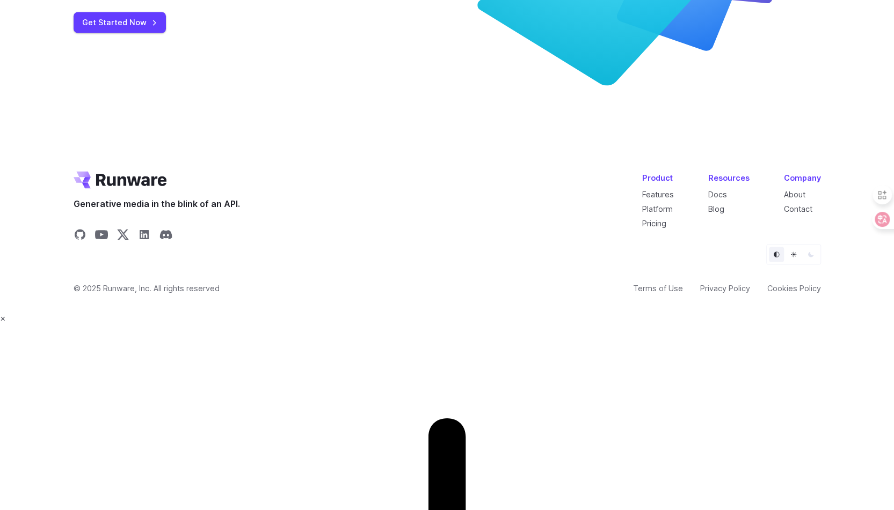
scroll to position [3984, 0]
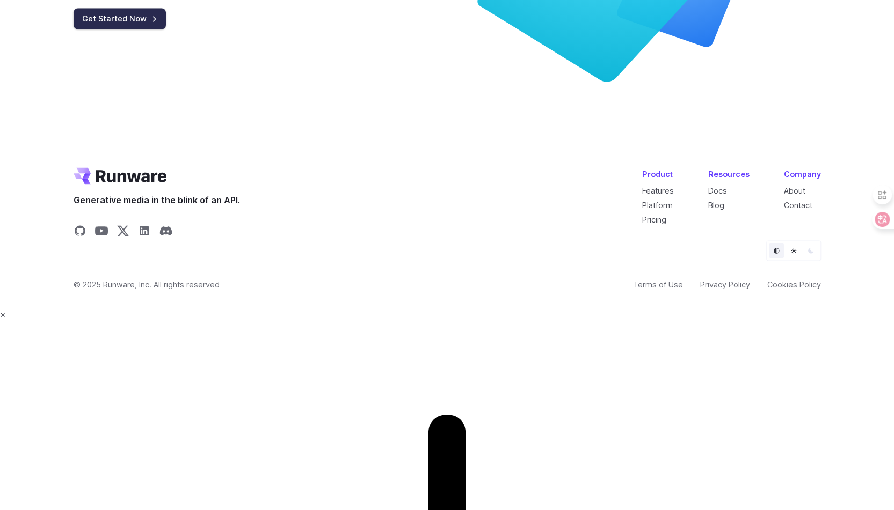
click at [112, 29] on link "Get Started Now" at bounding box center [120, 18] width 92 height 21
click at [799, 209] on link "Contact" at bounding box center [798, 204] width 28 height 9
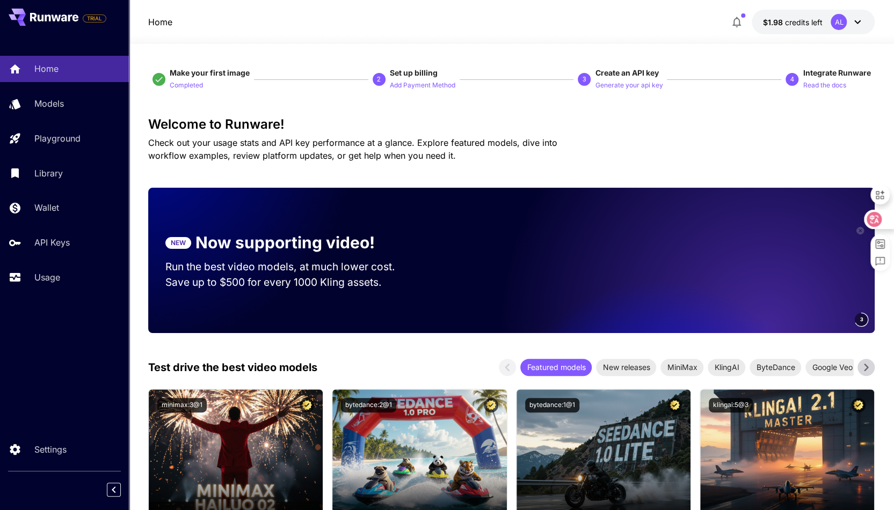
click at [875, 222] on icon at bounding box center [874, 219] width 9 height 9
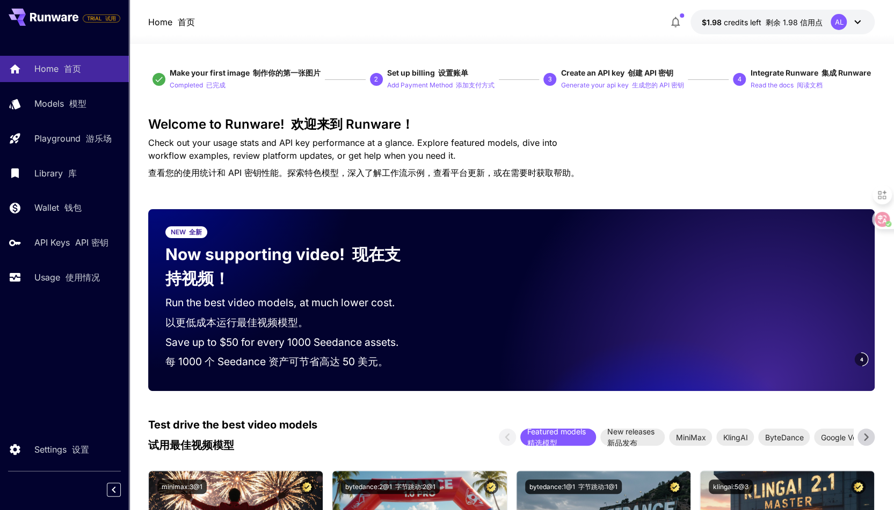
click at [857, 21] on icon at bounding box center [857, 22] width 13 height 13
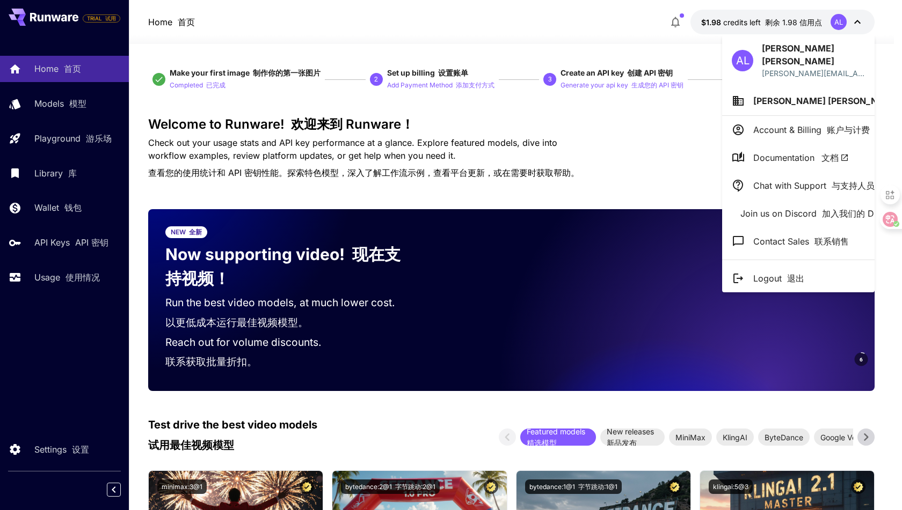
click at [621, 159] on div at bounding box center [451, 255] width 902 height 510
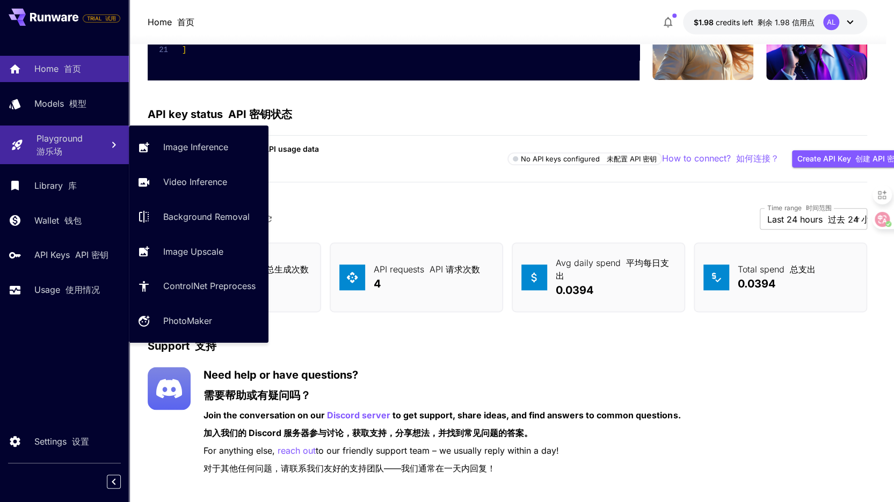
scroll to position [3401, 0]
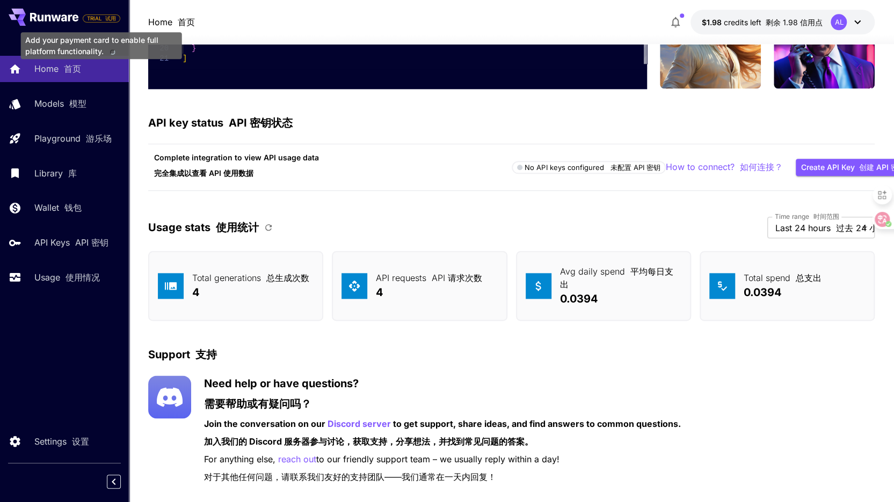
click at [87, 18] on span "TRIAL 试用" at bounding box center [101, 18] width 37 height 8
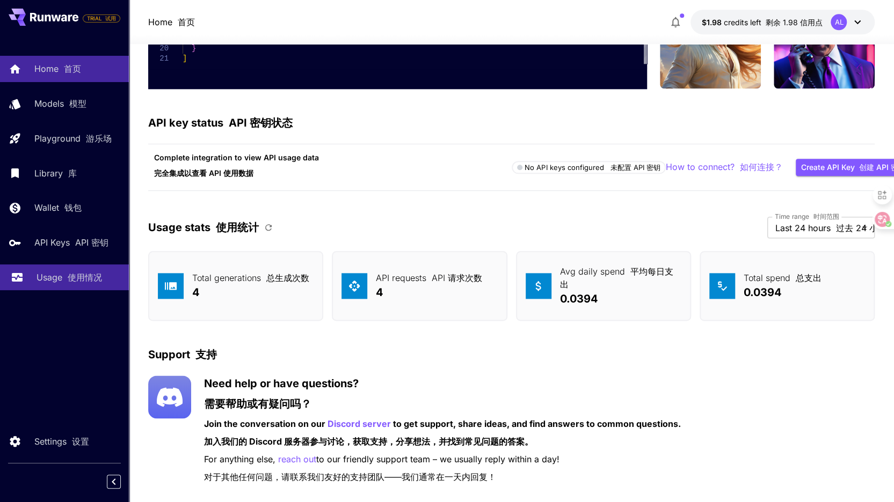
click at [69, 278] on font "使用情况" at bounding box center [85, 277] width 34 height 11
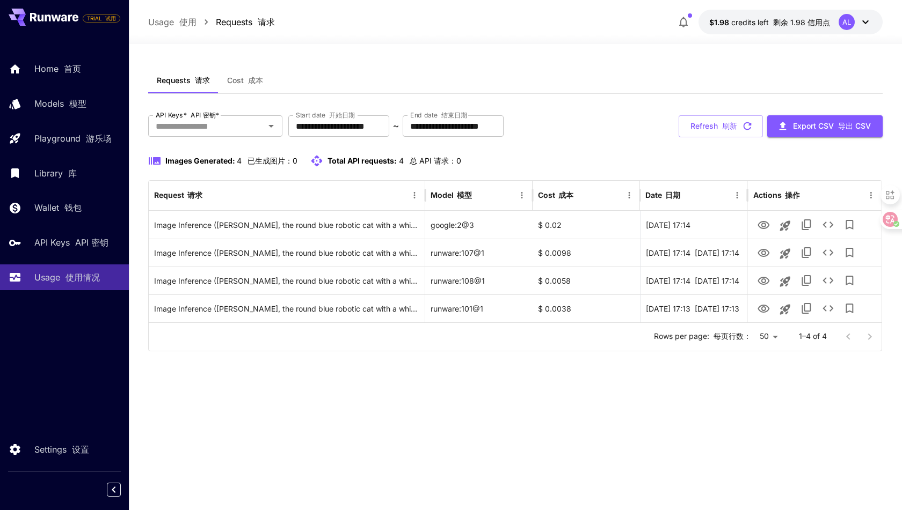
click at [505, 457] on div "**********" at bounding box center [515, 277] width 734 height 419
click at [98, 250] on link "API Keys API 密钥" at bounding box center [64, 243] width 129 height 26
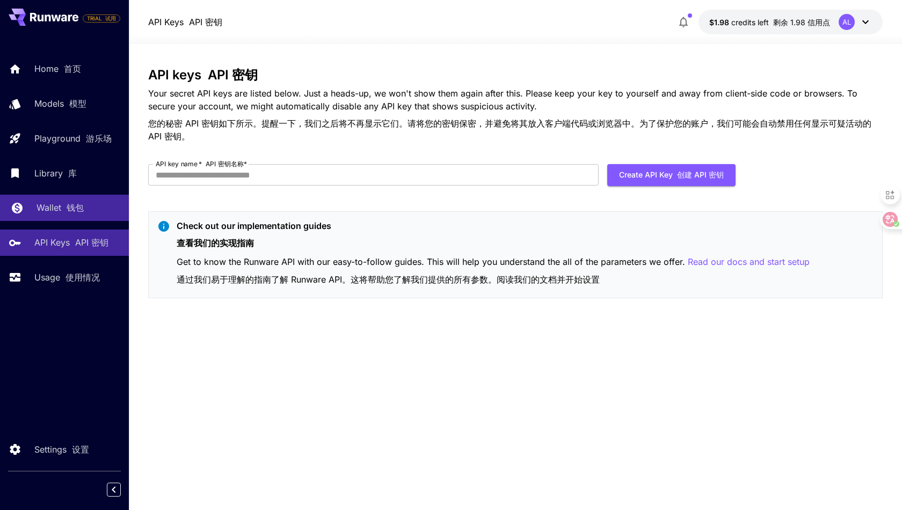
click at [56, 211] on p "Wallet 钱包" at bounding box center [60, 207] width 47 height 13
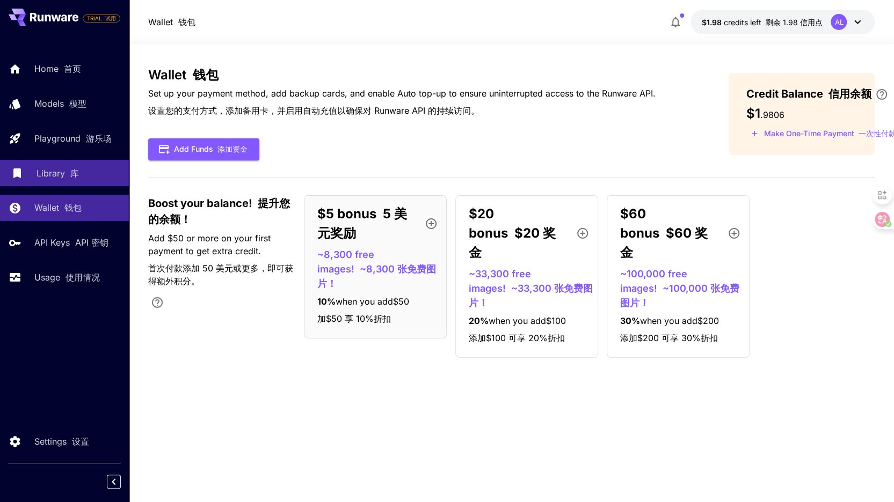
click at [65, 176] on font at bounding box center [67, 173] width 5 height 11
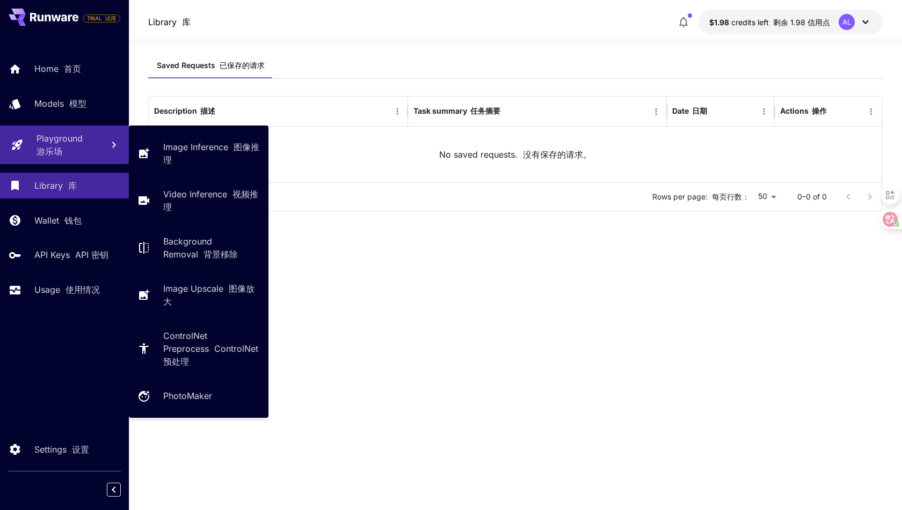
click at [84, 137] on font at bounding box center [85, 138] width 5 height 11
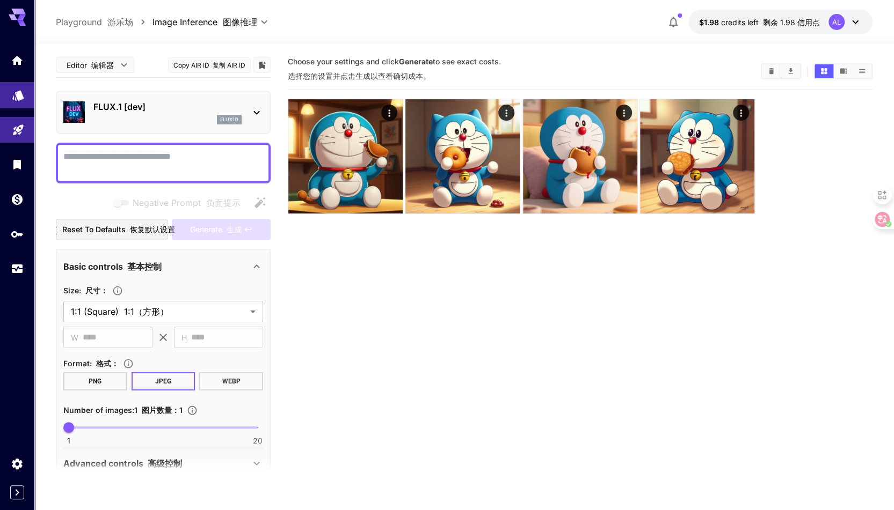
click at [20, 99] on icon "Models" at bounding box center [18, 92] width 13 height 13
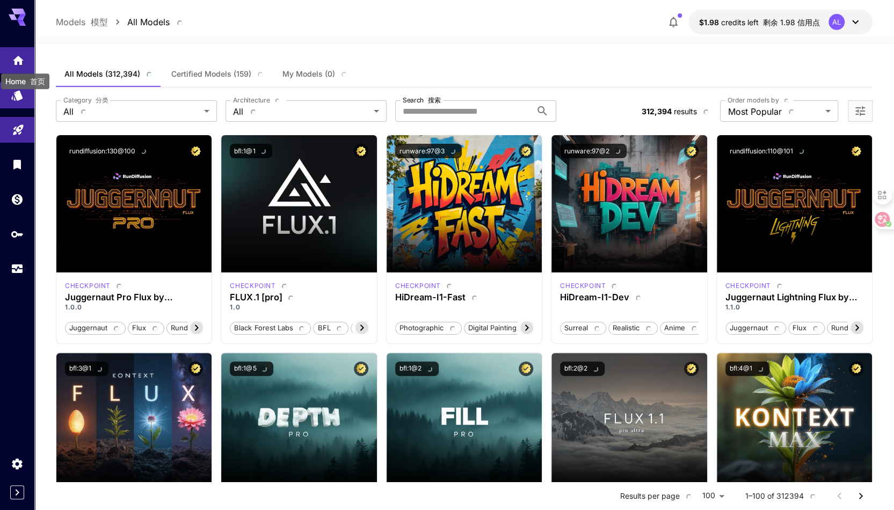
click at [19, 53] on icon "Home" at bounding box center [18, 57] width 13 height 13
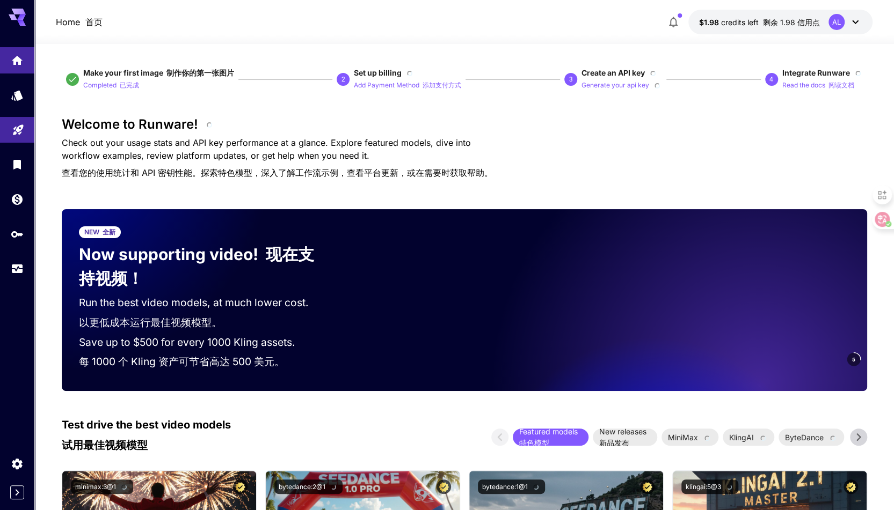
click at [678, 20] on button "button" at bounding box center [672, 21] width 21 height 21
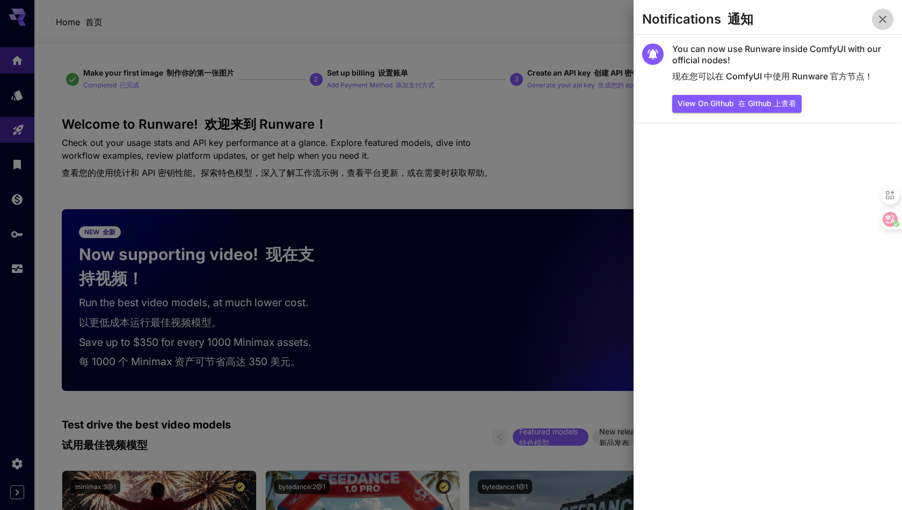
click at [889, 17] on button "button" at bounding box center [882, 19] width 21 height 21
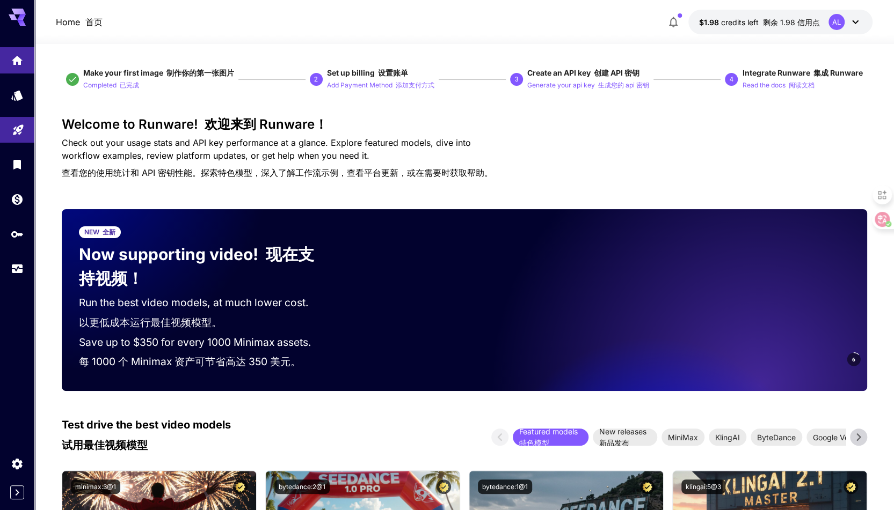
click at [586, 133] on div "Welcome to Runware! 欢迎来到 Runware！ Check out your usage stats and API key perfor…" at bounding box center [464, 150] width 805 height 67
click at [26, 474] on link at bounding box center [17, 464] width 34 height 26
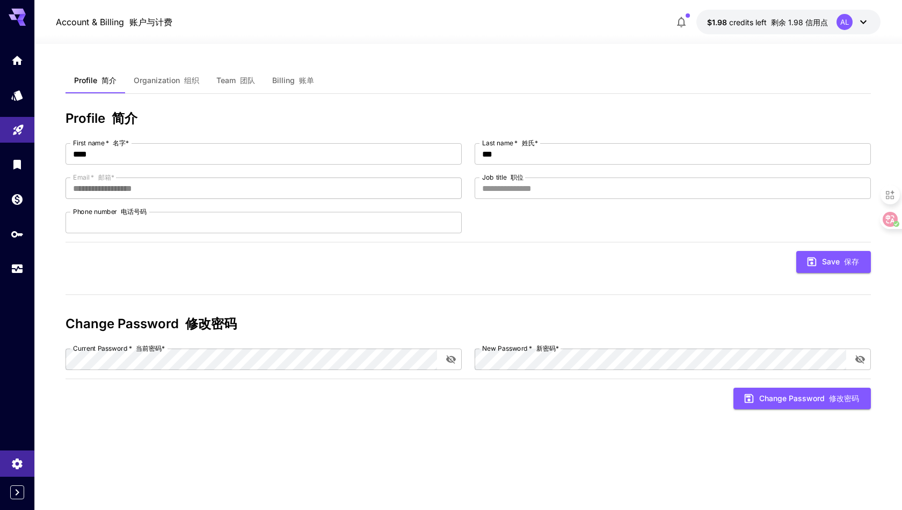
click at [192, 428] on div "**********" at bounding box center [467, 277] width 805 height 419
click at [152, 86] on button "Organization 组织" at bounding box center [166, 81] width 83 height 26
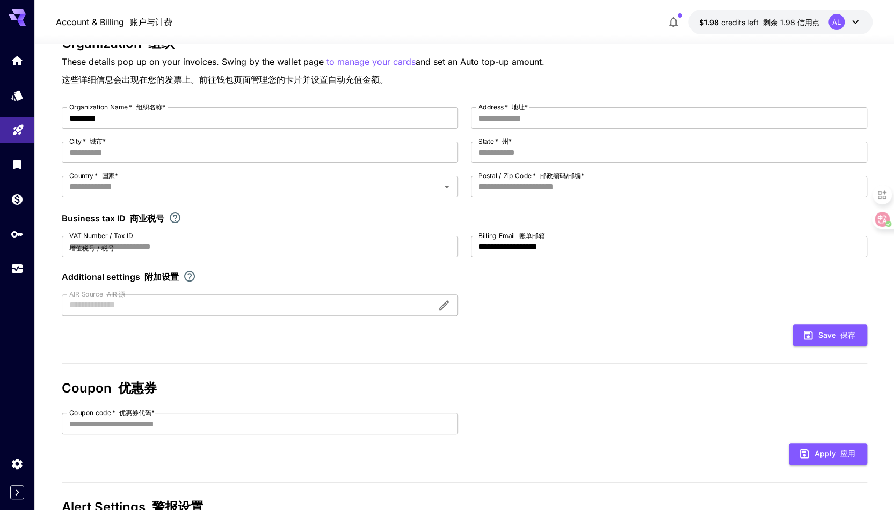
scroll to position [207, 0]
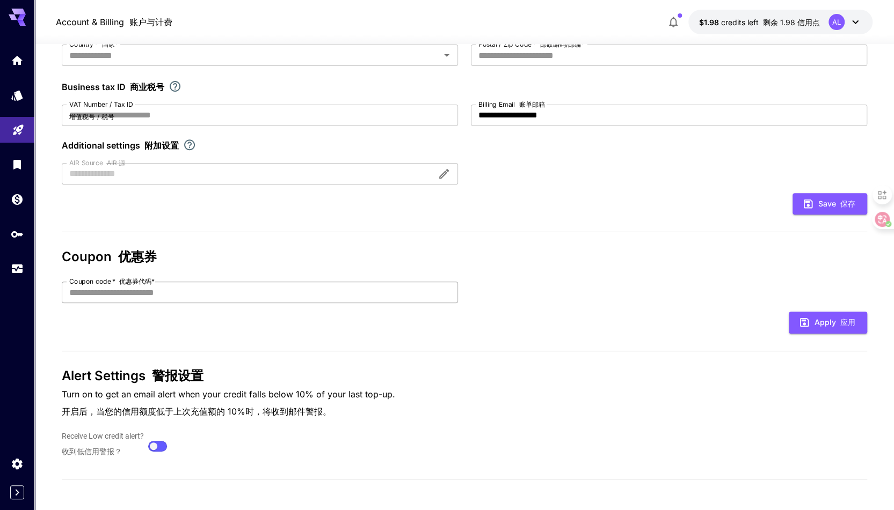
click at [155, 297] on input "Coupon code   * 优惠券代码*" at bounding box center [260, 292] width 396 height 21
click at [141, 286] on input "Coupon code   * 优惠券代码*" at bounding box center [260, 292] width 396 height 21
type input "**********"
click at [830, 321] on button "Apply 应用" at bounding box center [828, 323] width 78 height 22
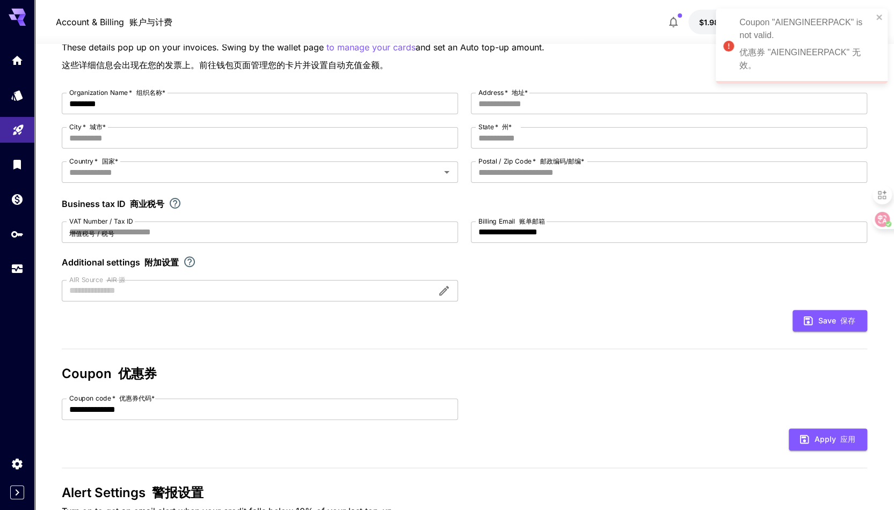
scroll to position [0, 0]
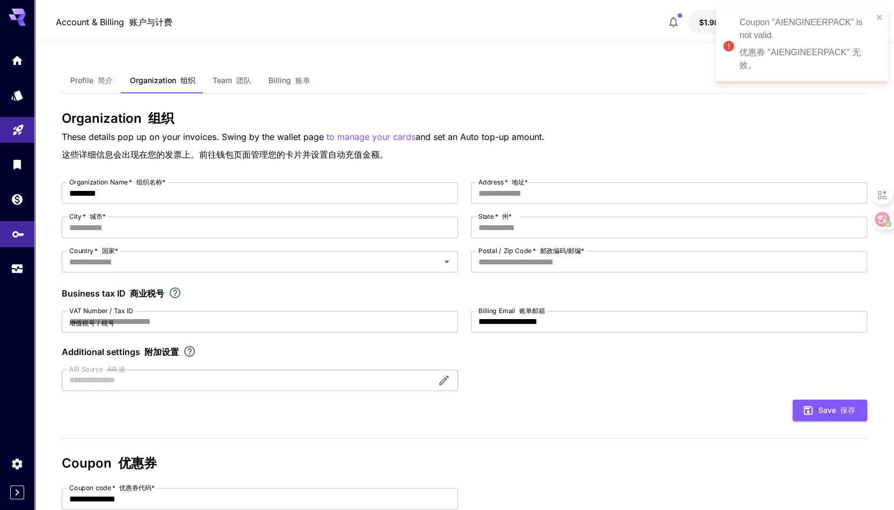
click at [27, 234] on link at bounding box center [17, 234] width 34 height 26
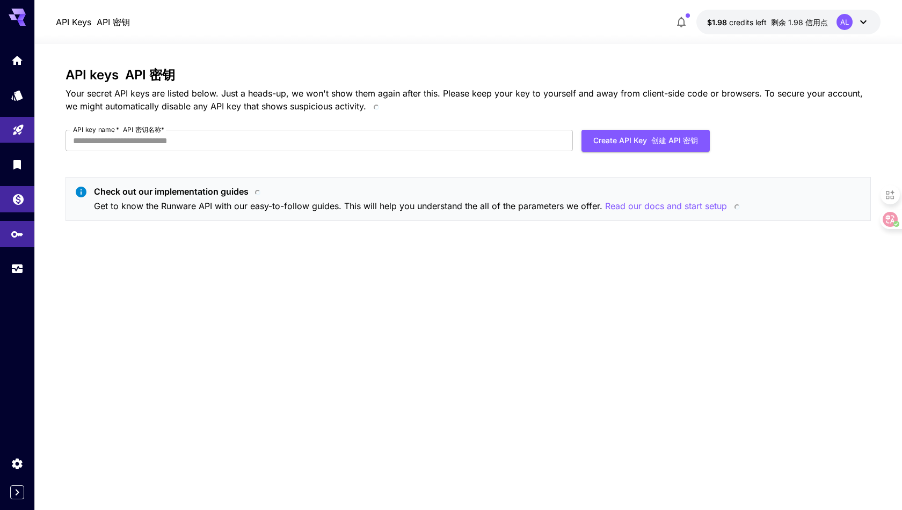
click at [26, 198] on link at bounding box center [17, 199] width 34 height 26
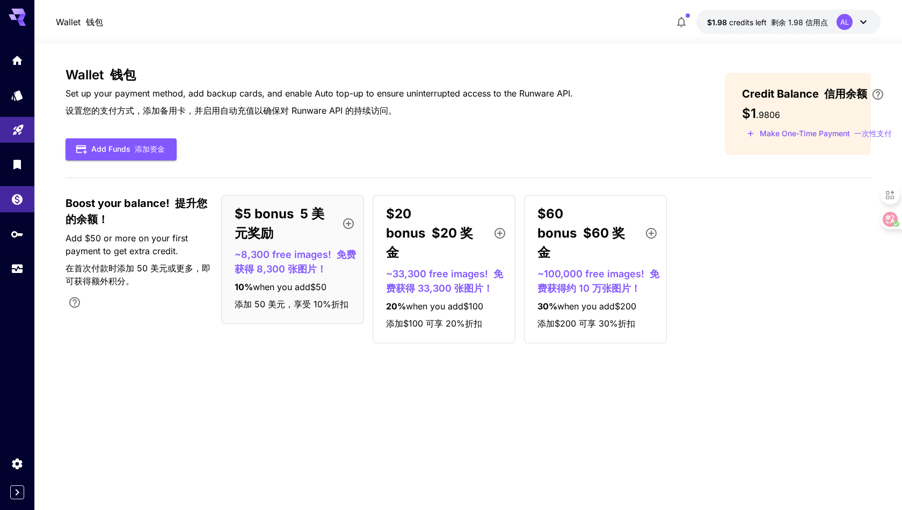
click at [39, 158] on section "Wallet 钱包 Set up your payment method, add backup cards, and enable Auto top-up …" at bounding box center [467, 277] width 867 height 466
click at [16, 169] on link at bounding box center [17, 164] width 34 height 26
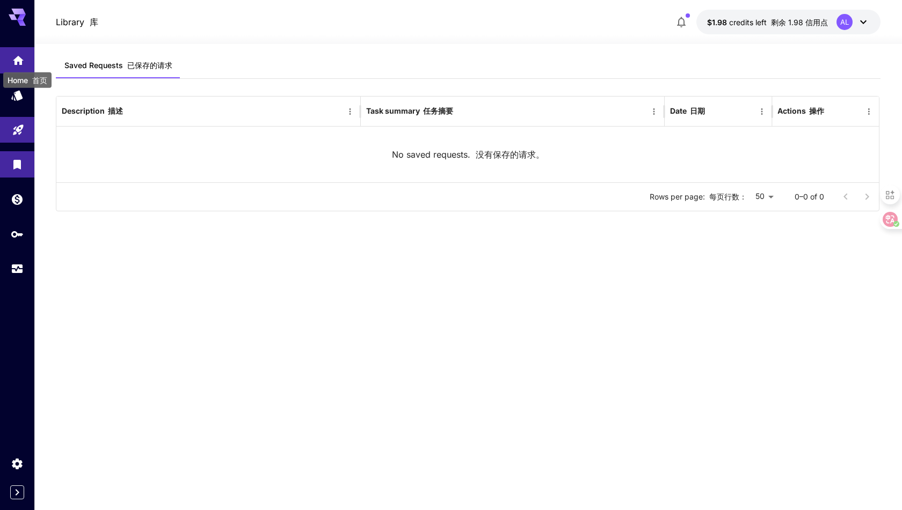
click at [18, 56] on icon "Home" at bounding box center [18, 57] width 11 height 9
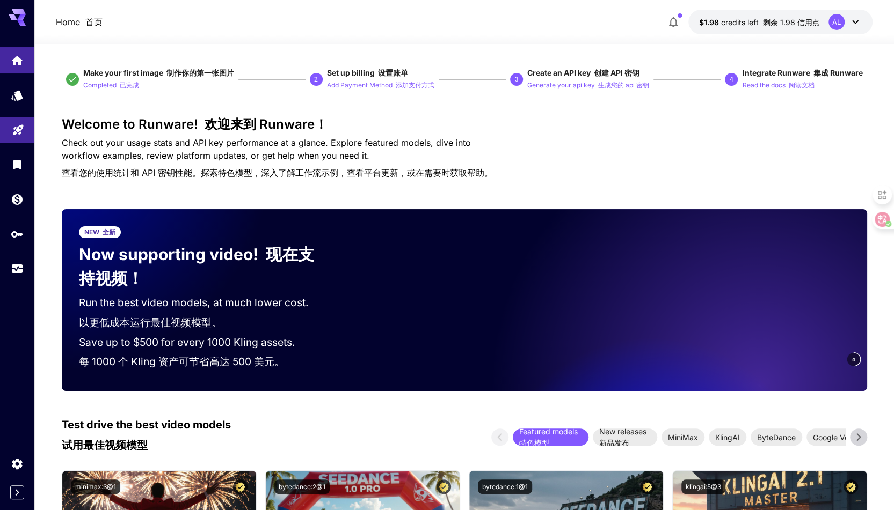
click at [69, 28] on p "Home 首页" at bounding box center [79, 22] width 47 height 13
click at [11, 20] on icon at bounding box center [17, 17] width 17 height 17
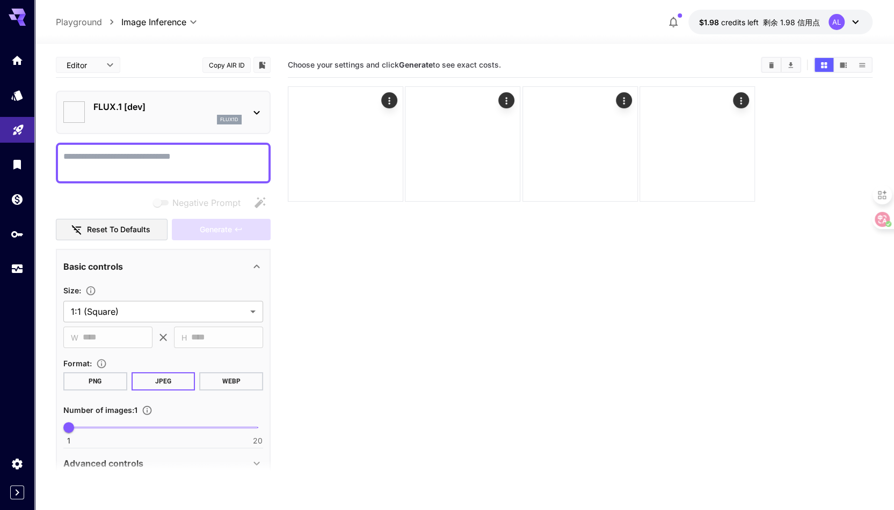
type input "**********"
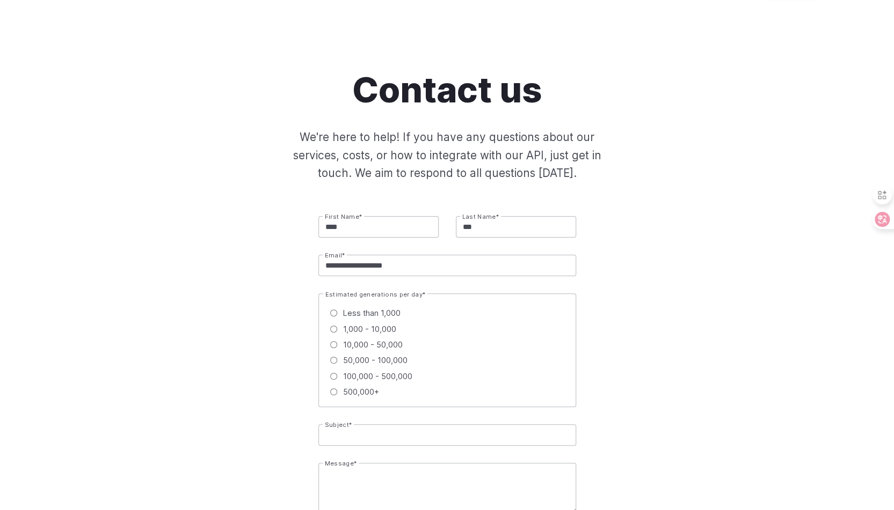
scroll to position [107, 0]
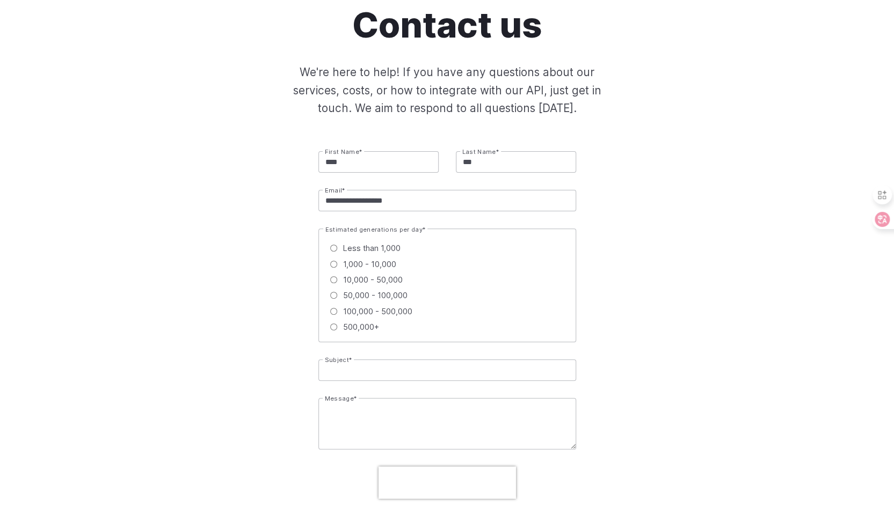
click at [356, 165] on input "****" at bounding box center [378, 161] width 120 height 21
click at [405, 202] on input "**********" at bounding box center [447, 200] width 258 height 21
click at [374, 251] on span "Less than 1,000" at bounding box center [371, 248] width 57 height 12
click at [383, 374] on input "Subject *" at bounding box center [447, 370] width 258 height 21
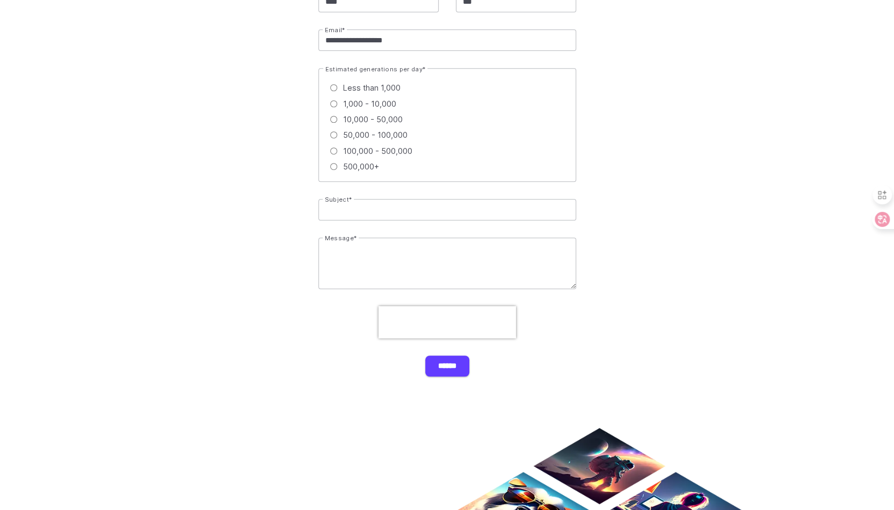
scroll to position [268, 0]
click at [122, 194] on form "**********" at bounding box center [447, 183] width 747 height 386
click at [385, 207] on input "Subject *" at bounding box center [447, 209] width 258 height 21
type input "**********"
click at [819, 225] on form "**********" at bounding box center [447, 183] width 747 height 386
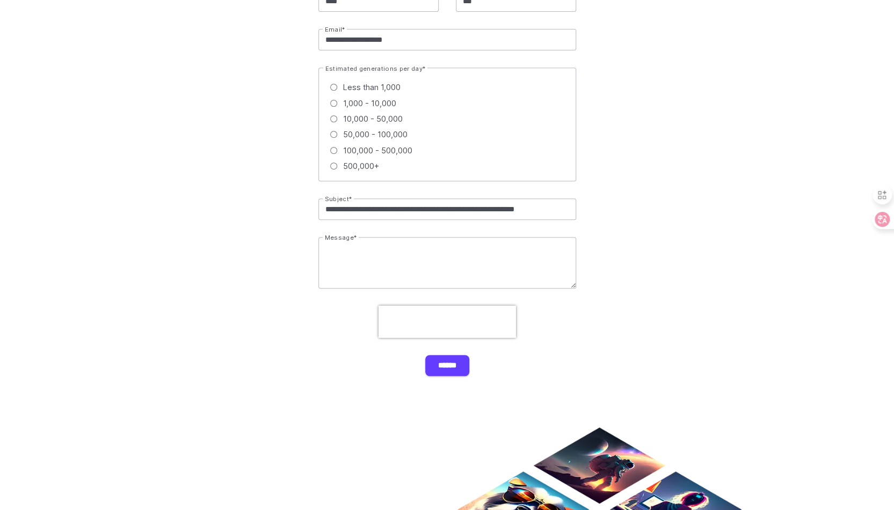
click at [444, 269] on textarea "Message *" at bounding box center [447, 263] width 258 height 52
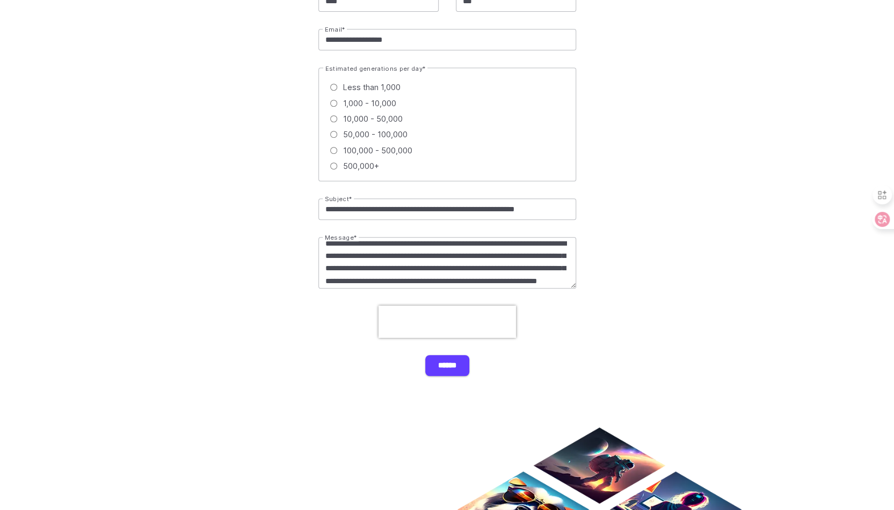
scroll to position [10, 0]
type textarea "**********"
click at [360, 325] on form "**********" at bounding box center [447, 183] width 747 height 386
click at [443, 366] on input "******" at bounding box center [447, 365] width 44 height 21
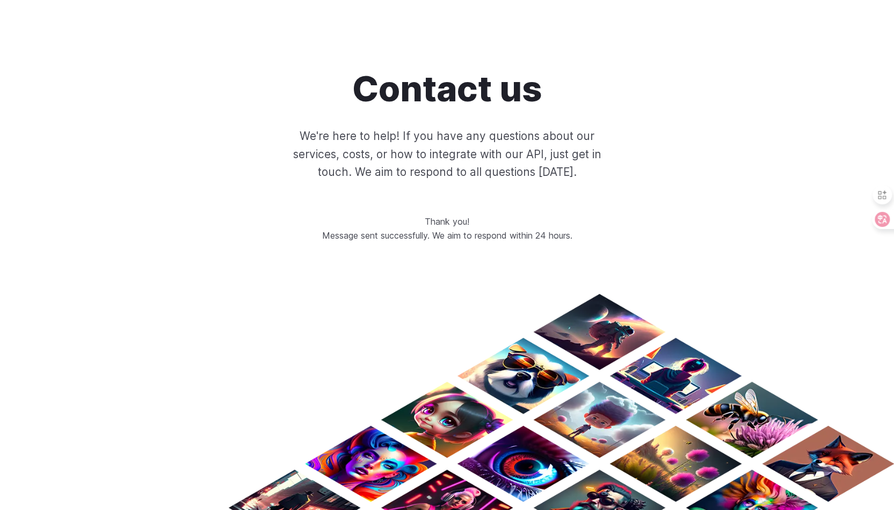
scroll to position [0, 0]
